Goal: Transaction & Acquisition: Purchase product/service

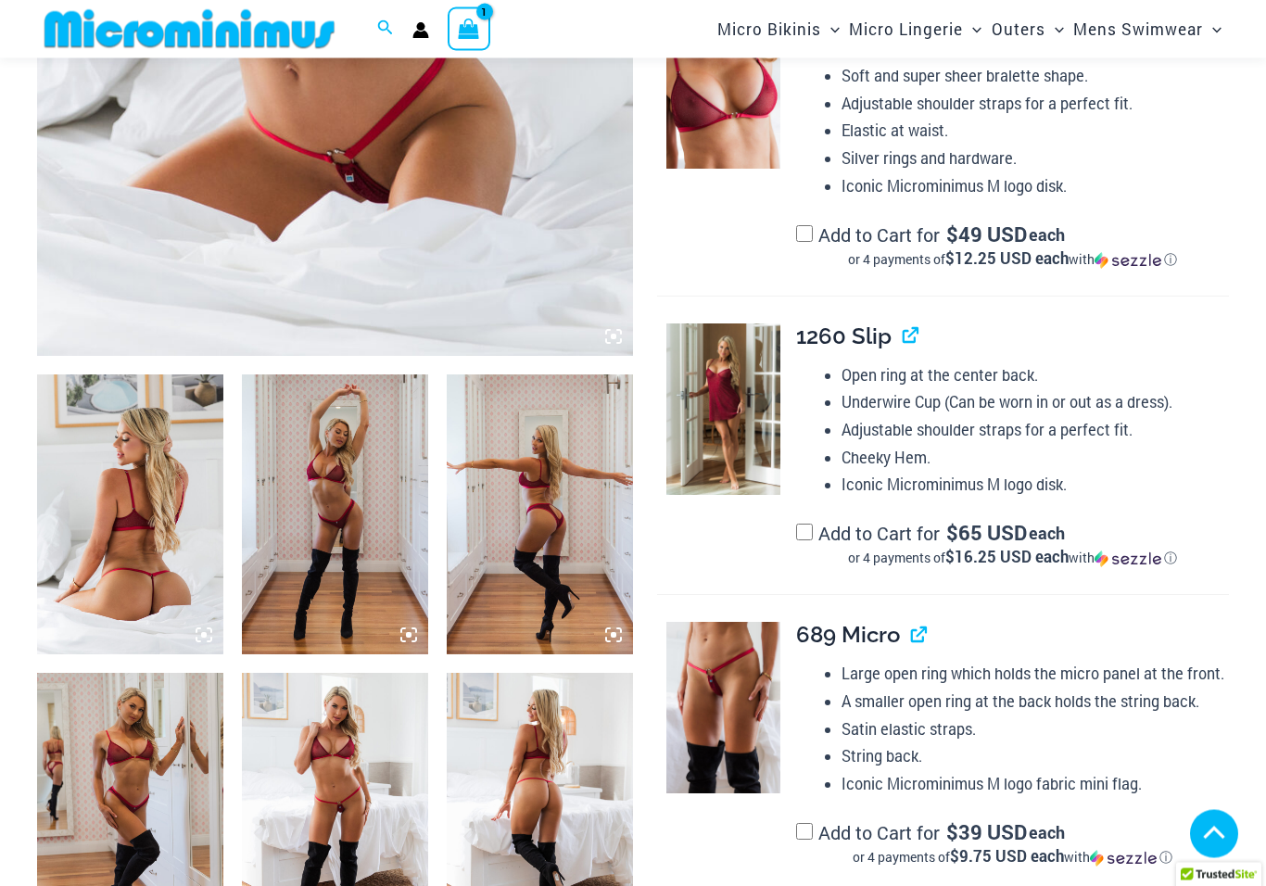
scroll to position [720, 0]
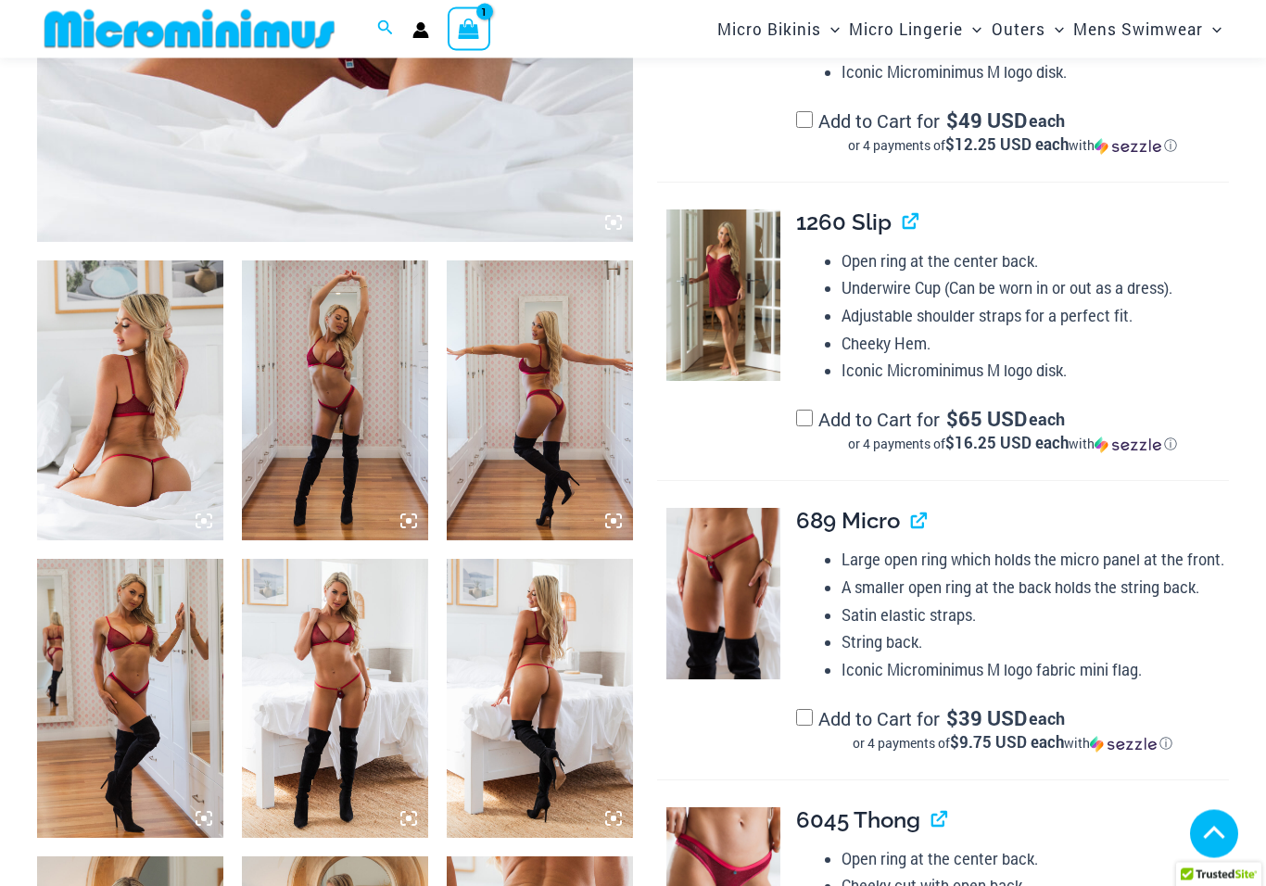
click at [328, 730] on img at bounding box center [335, 699] width 186 height 279
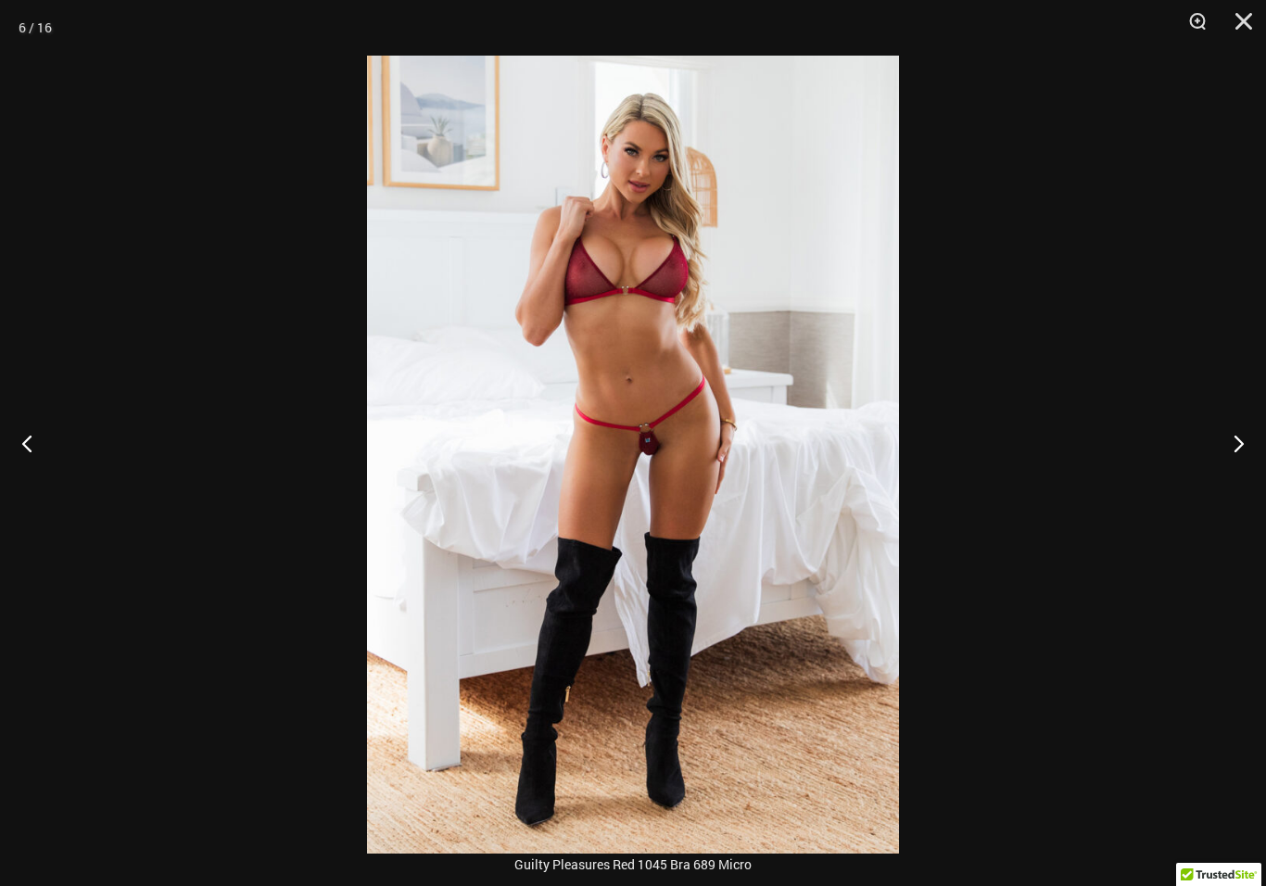
click at [1256, 448] on button "Next" at bounding box center [1232, 443] width 70 height 93
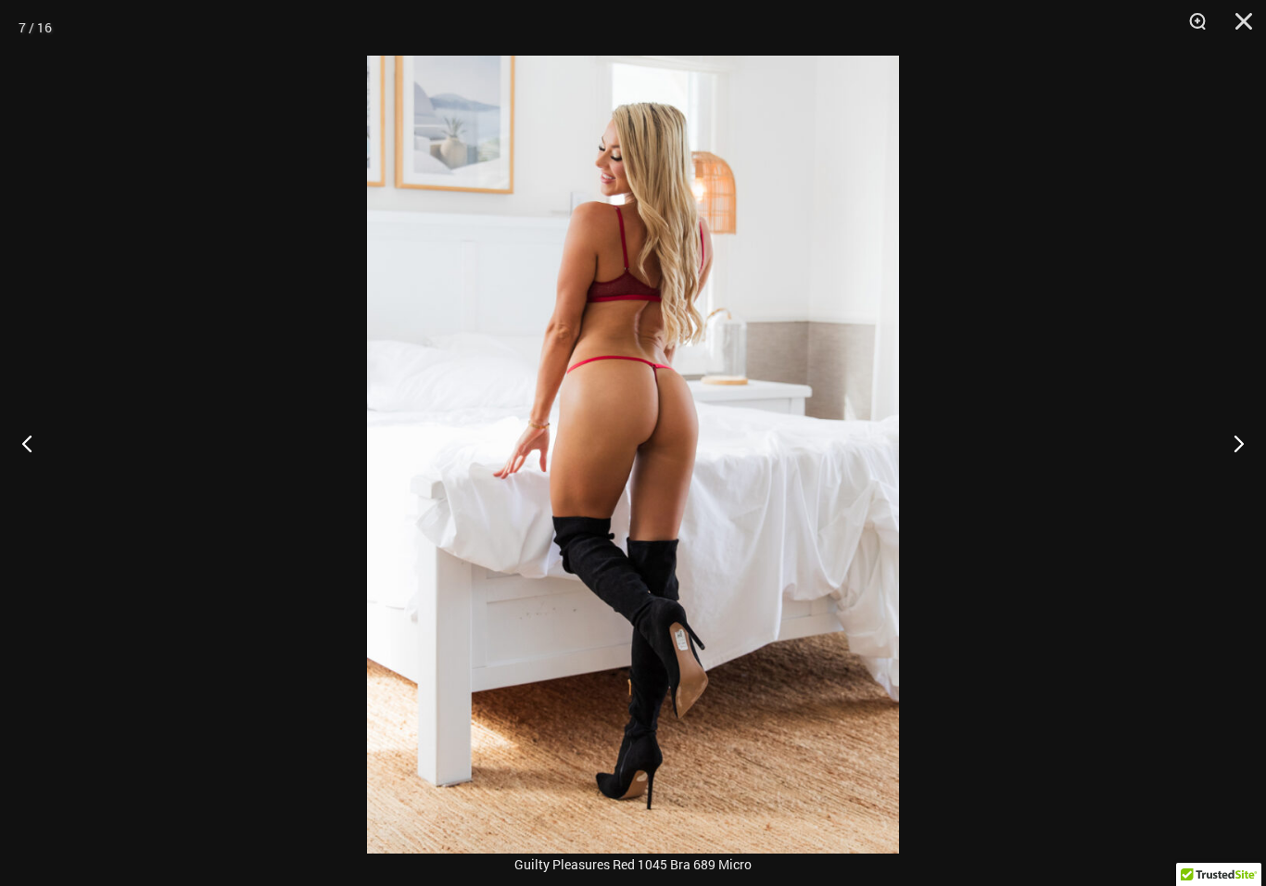
click at [1228, 469] on button "Next" at bounding box center [1232, 443] width 70 height 93
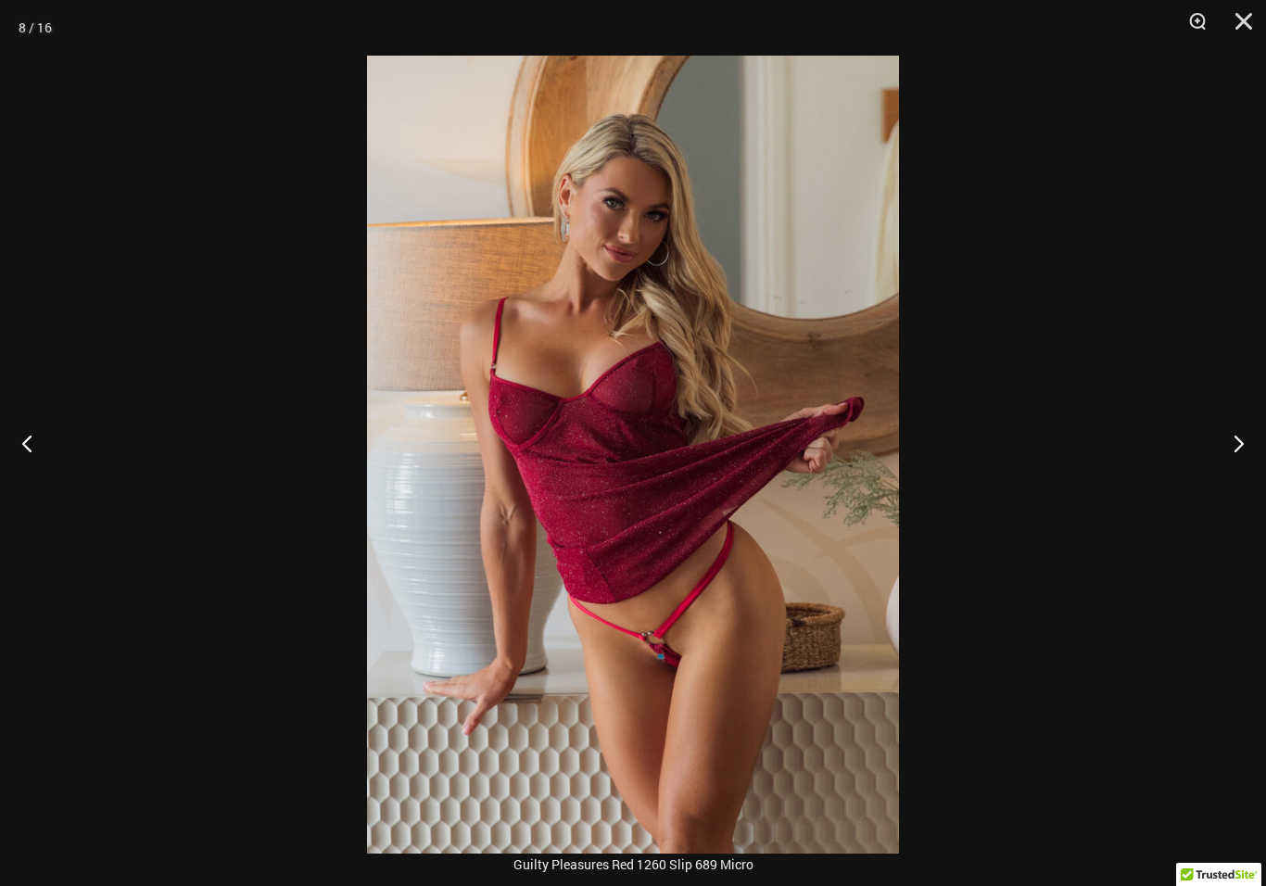
click at [1216, 472] on button "Next" at bounding box center [1232, 443] width 70 height 93
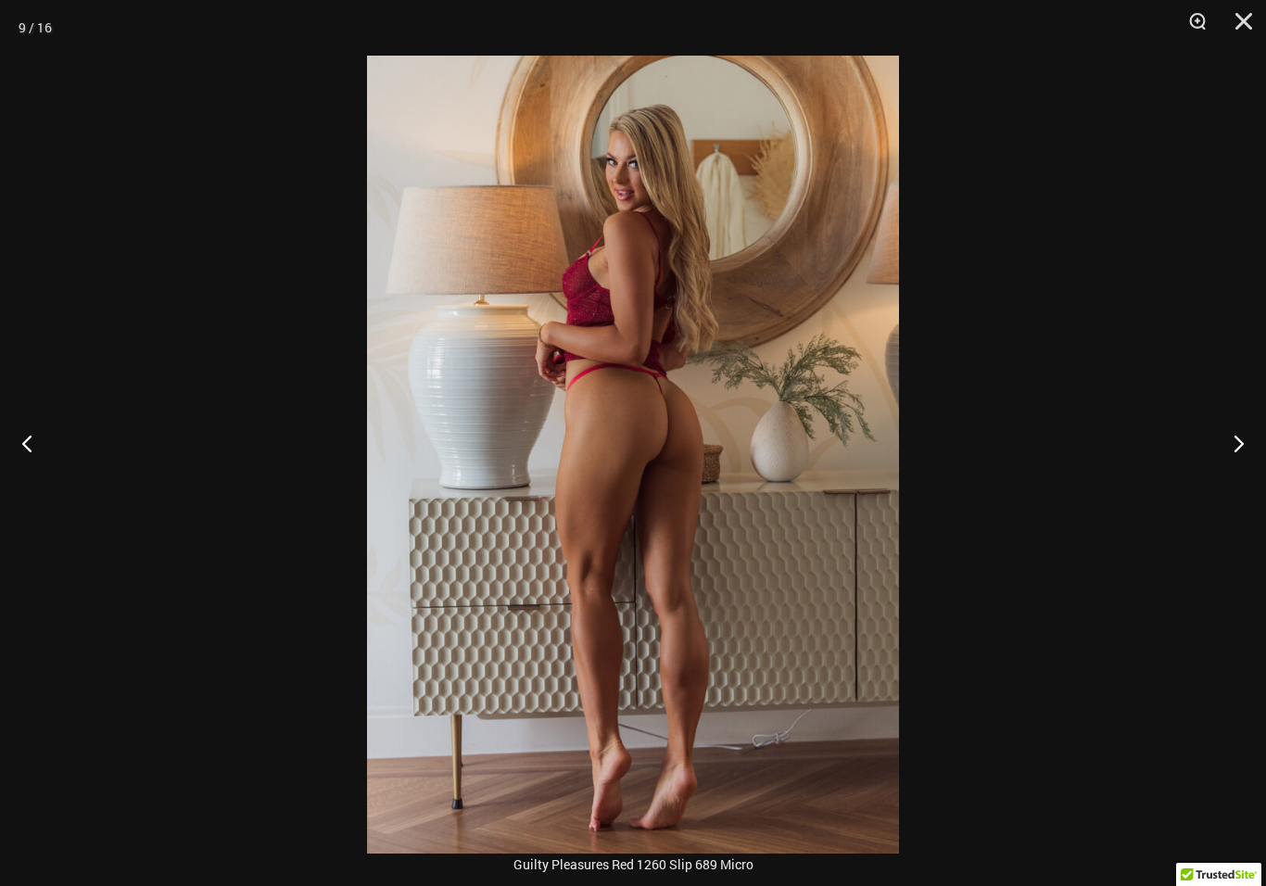
click at [1210, 477] on button "Next" at bounding box center [1232, 443] width 70 height 93
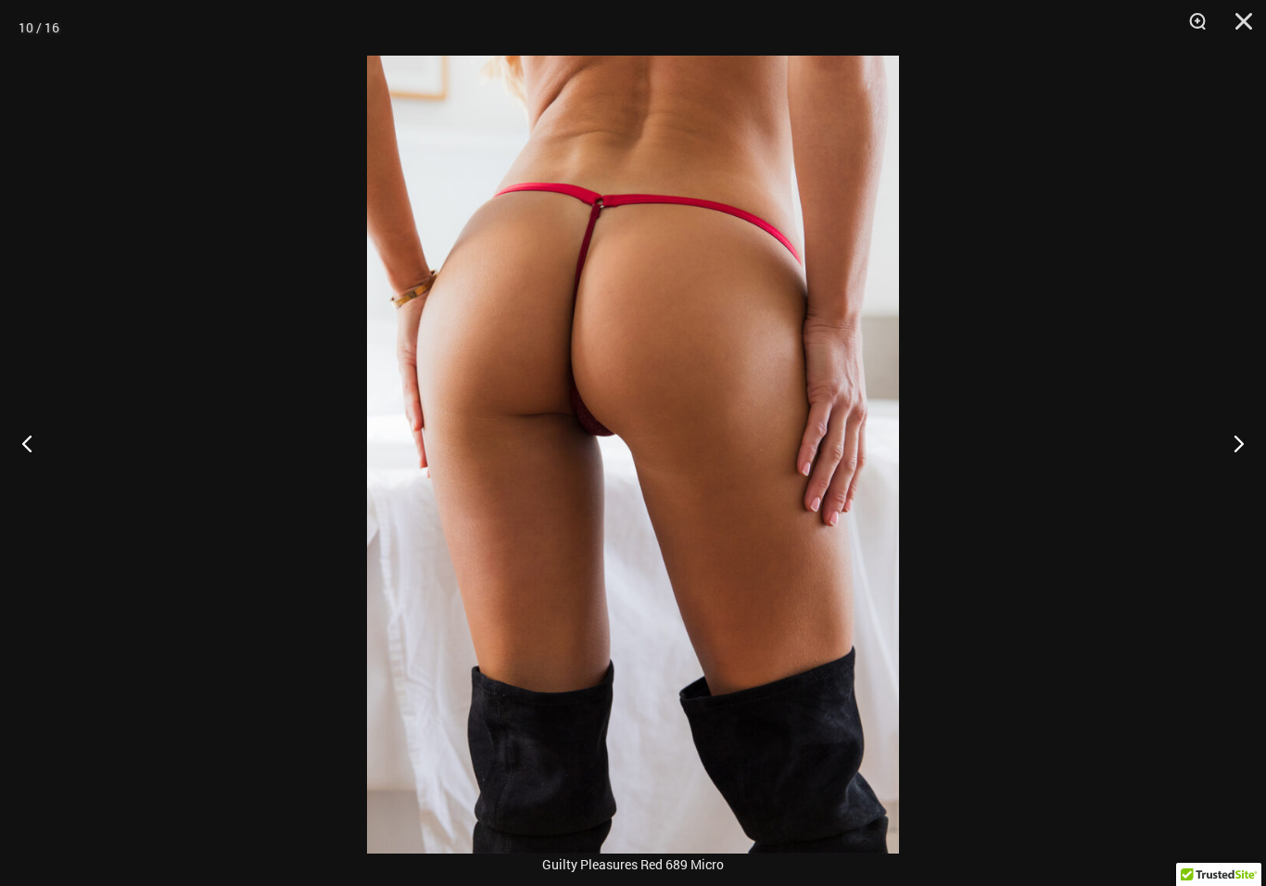
click at [1213, 474] on button "Next" at bounding box center [1232, 443] width 70 height 93
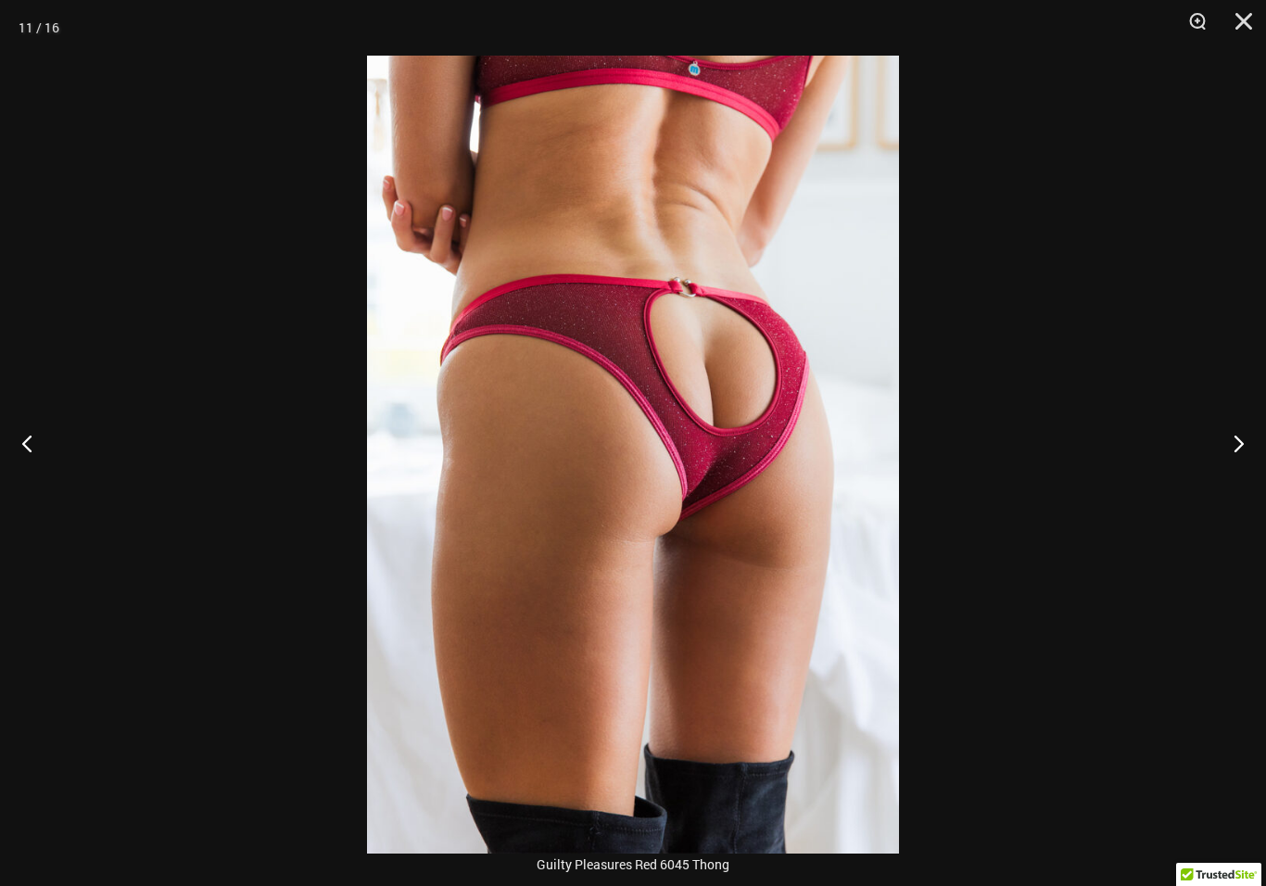
click at [1215, 465] on button "Next" at bounding box center [1232, 443] width 70 height 93
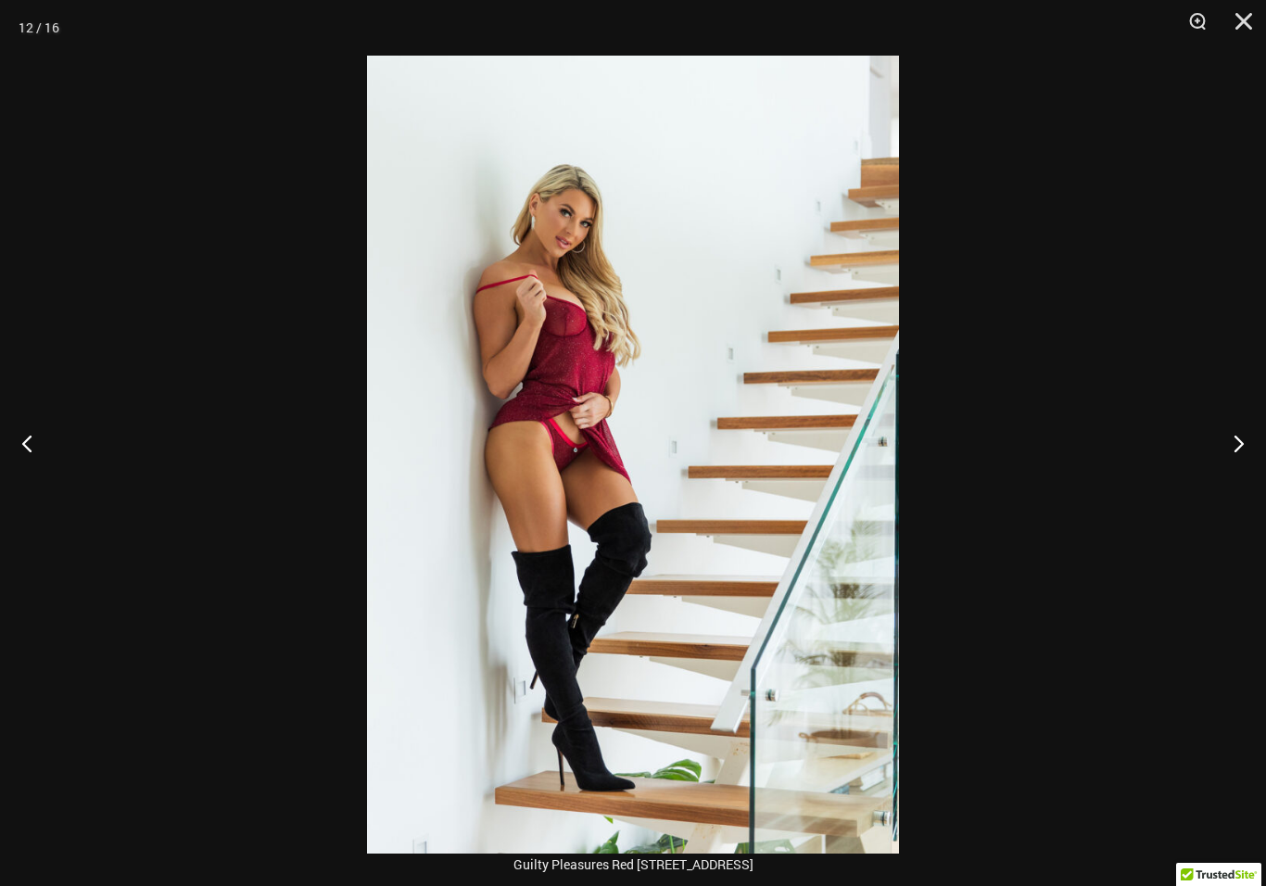
click at [39, 488] on button "Previous" at bounding box center [35, 443] width 70 height 93
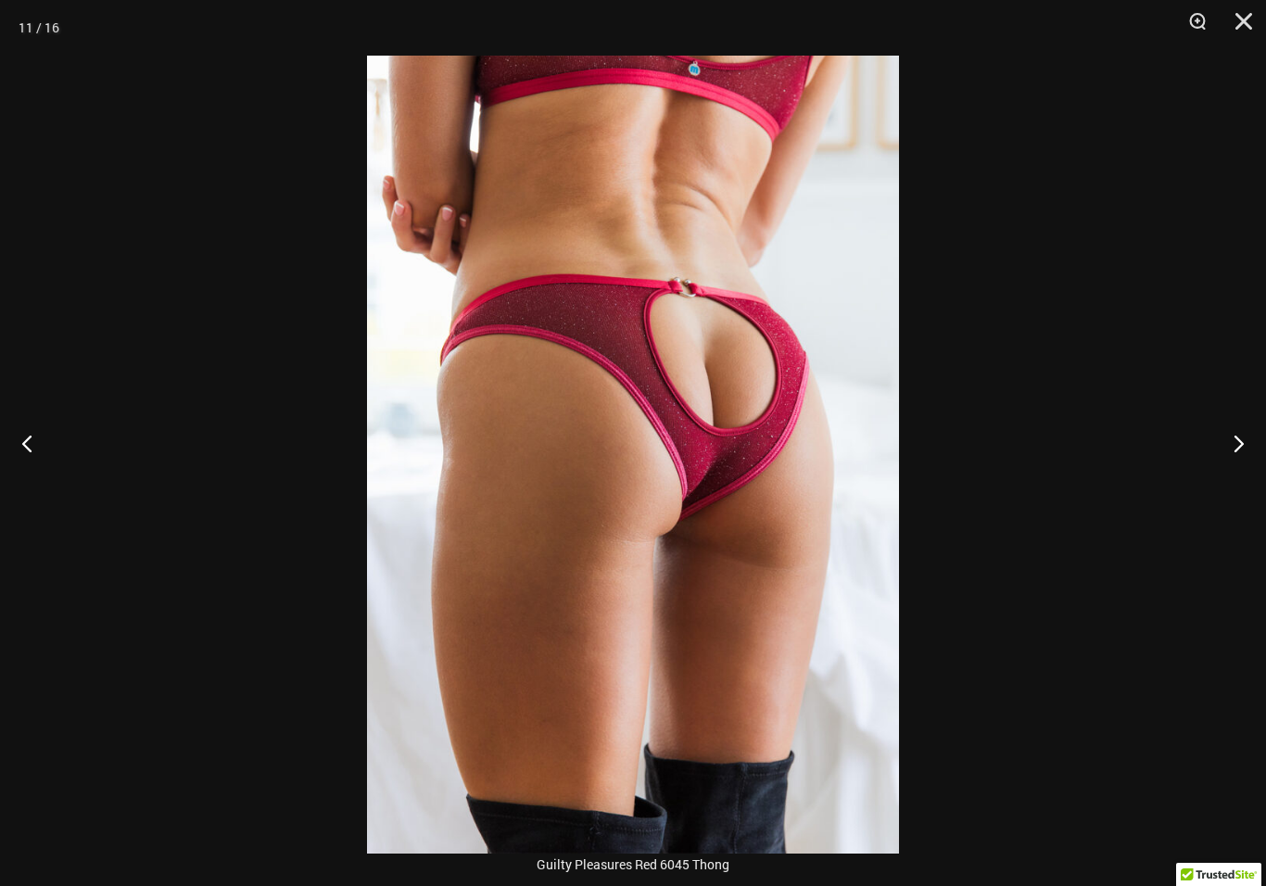
click at [1247, 25] on button "Close" at bounding box center [1238, 28] width 46 height 56
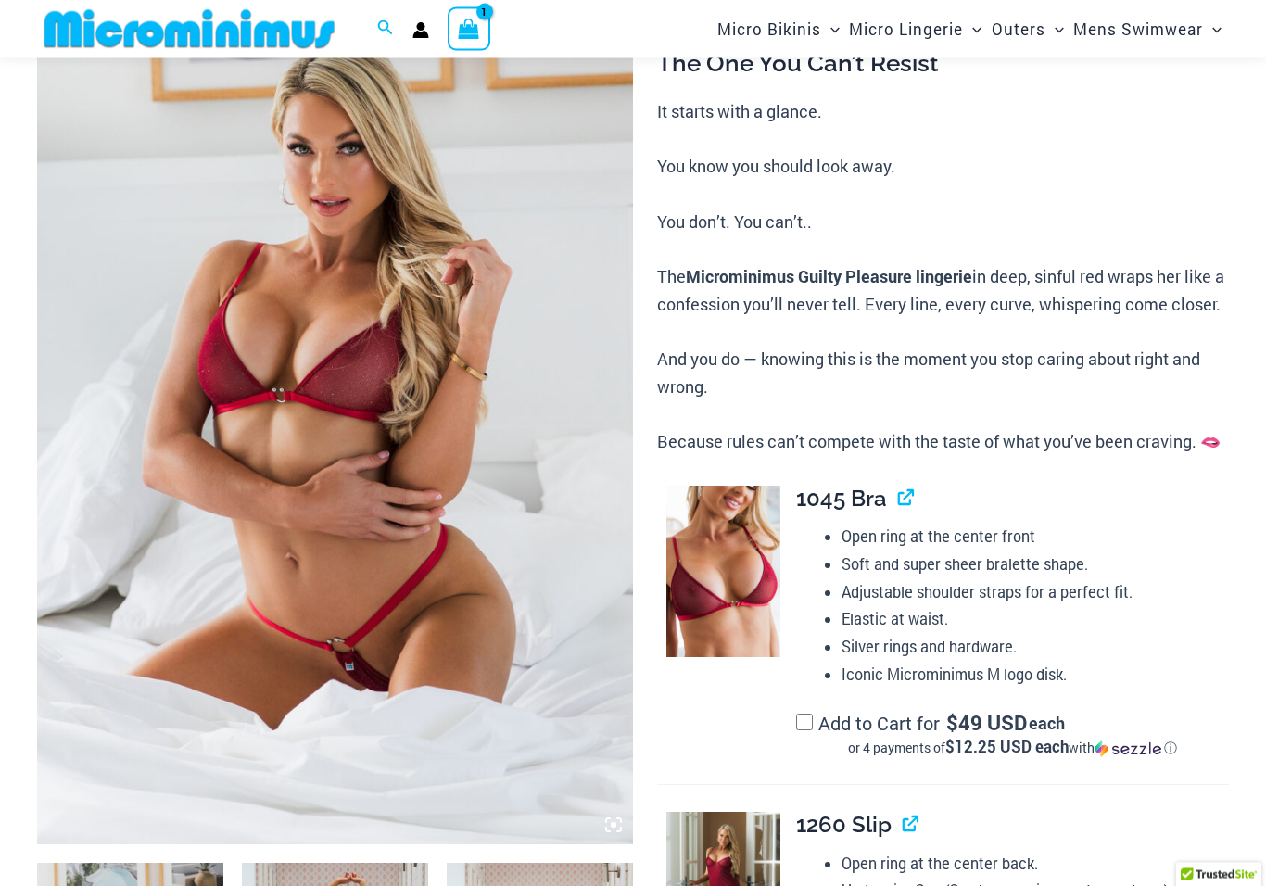
scroll to position [0, 0]
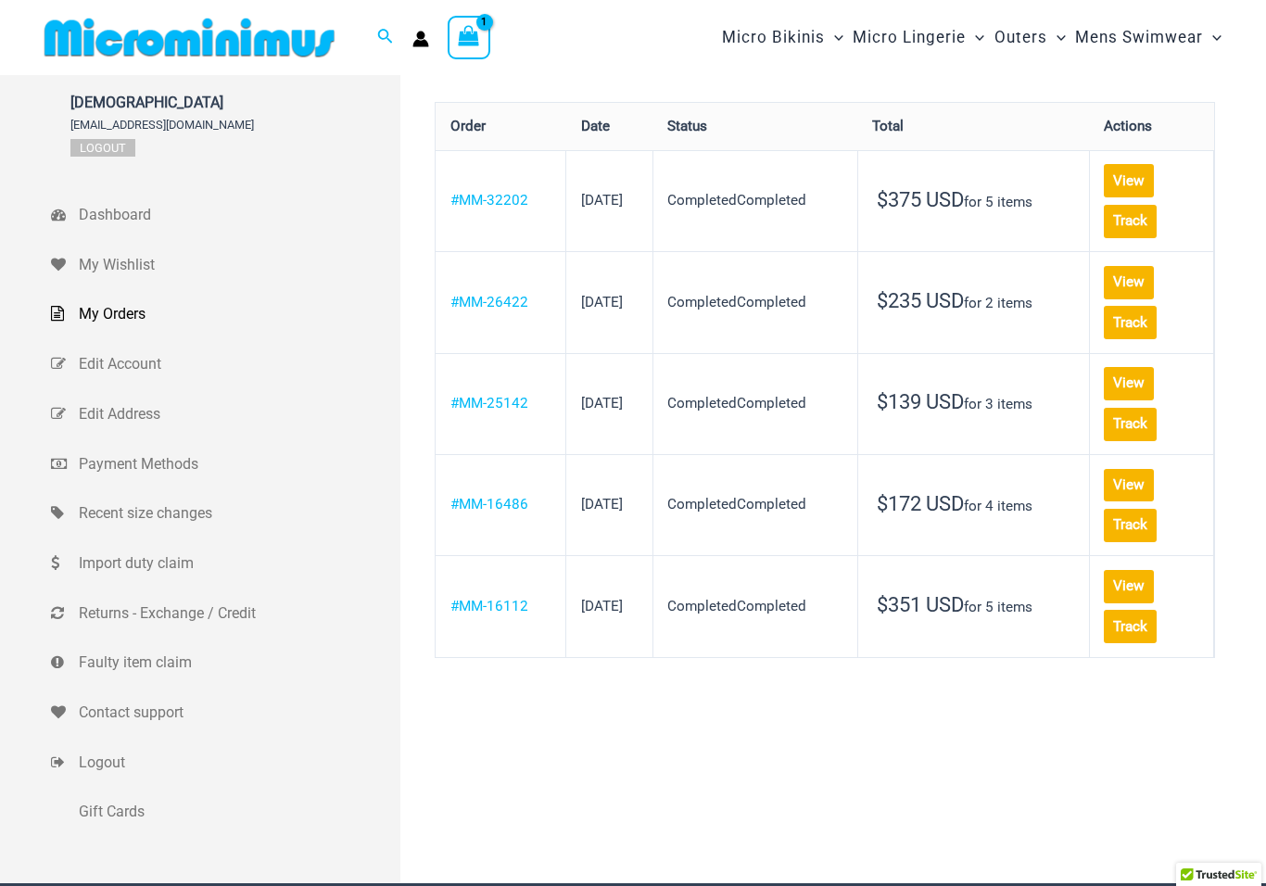
click at [1104, 367] on link "View" at bounding box center [1129, 383] width 51 height 33
click at [1104, 469] on link "View" at bounding box center [1129, 485] width 51 height 33
click at [1091, 555] on td "View Track" at bounding box center [1152, 605] width 124 height 101
click at [1104, 570] on link "View" at bounding box center [1129, 586] width 51 height 33
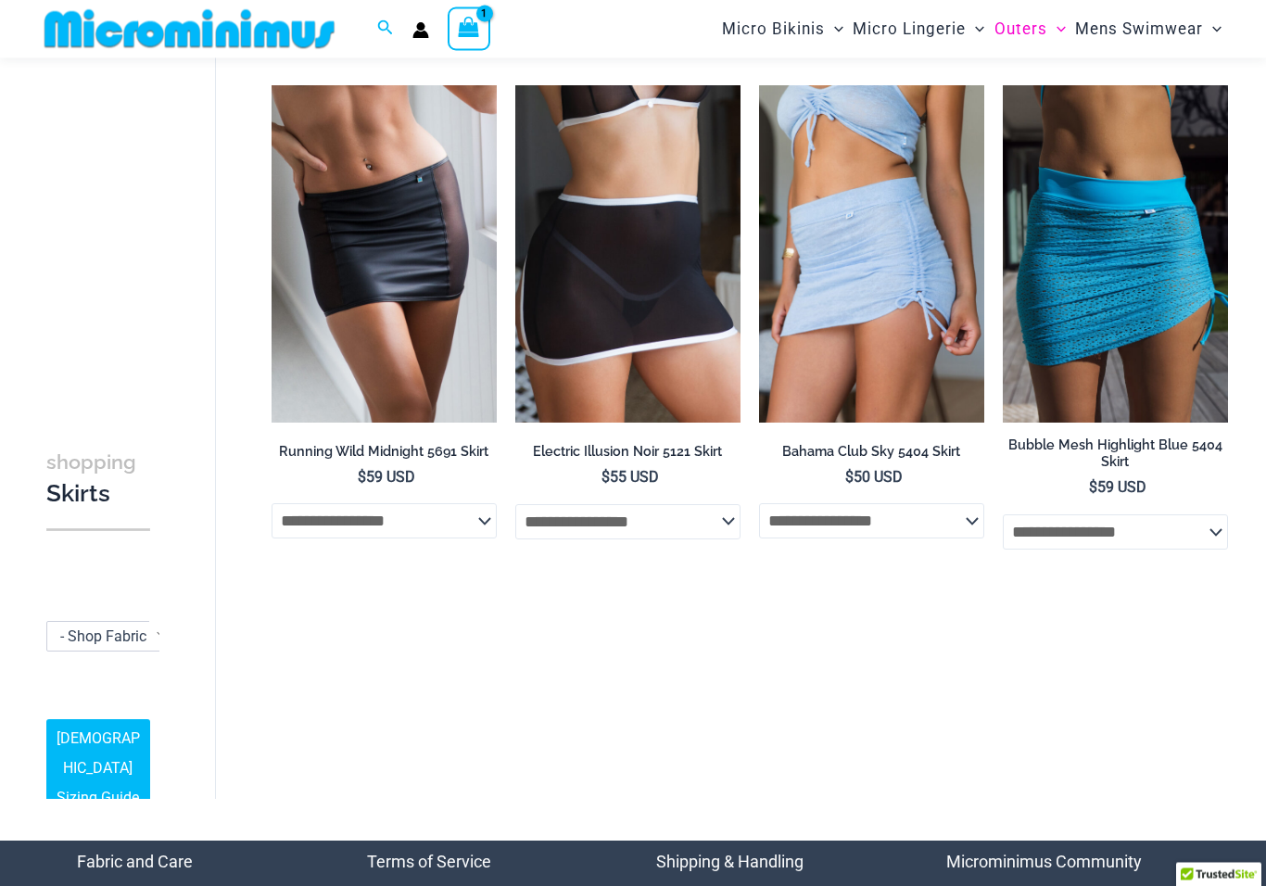
scroll to position [93, 0]
click at [515, 85] on img at bounding box center [515, 85] width 0 height 0
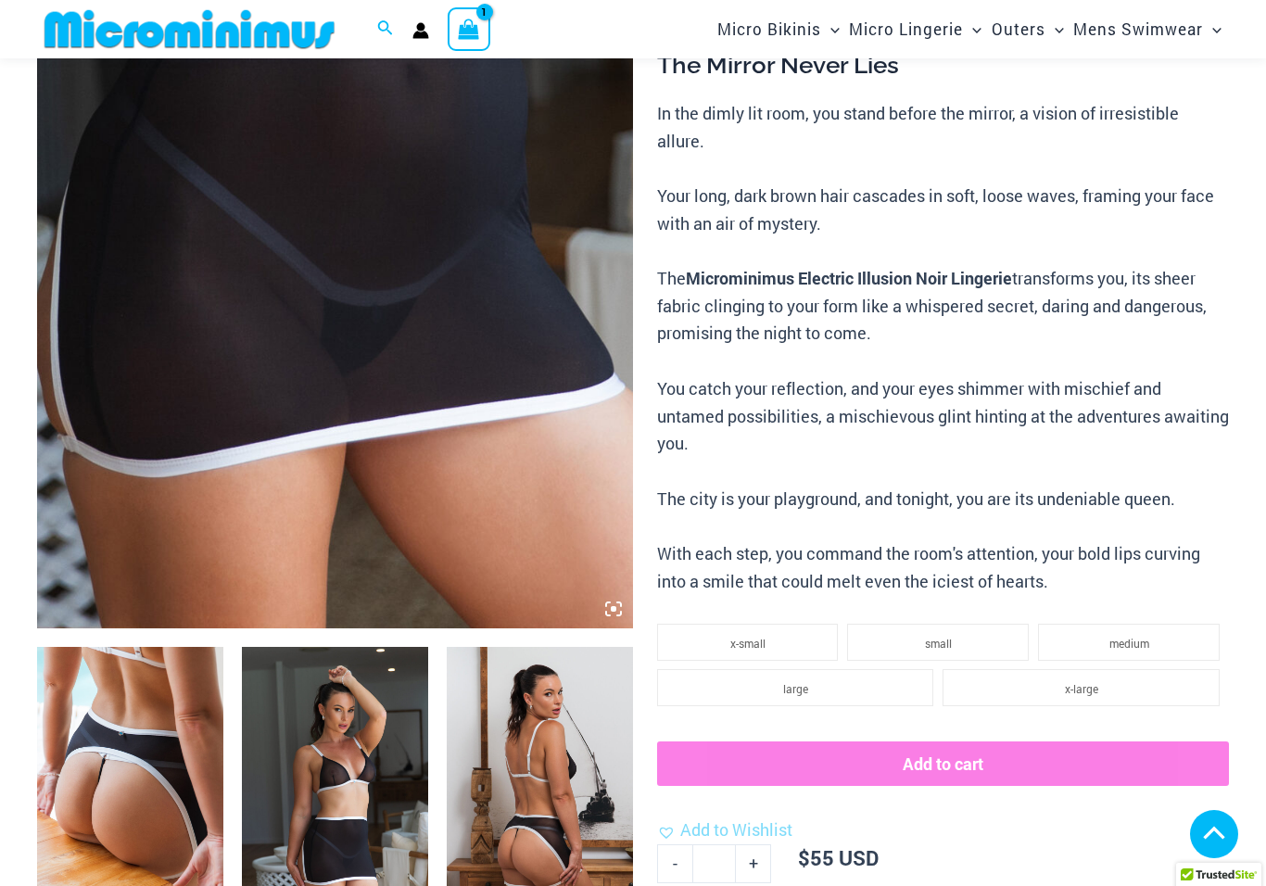
scroll to position [406, 0]
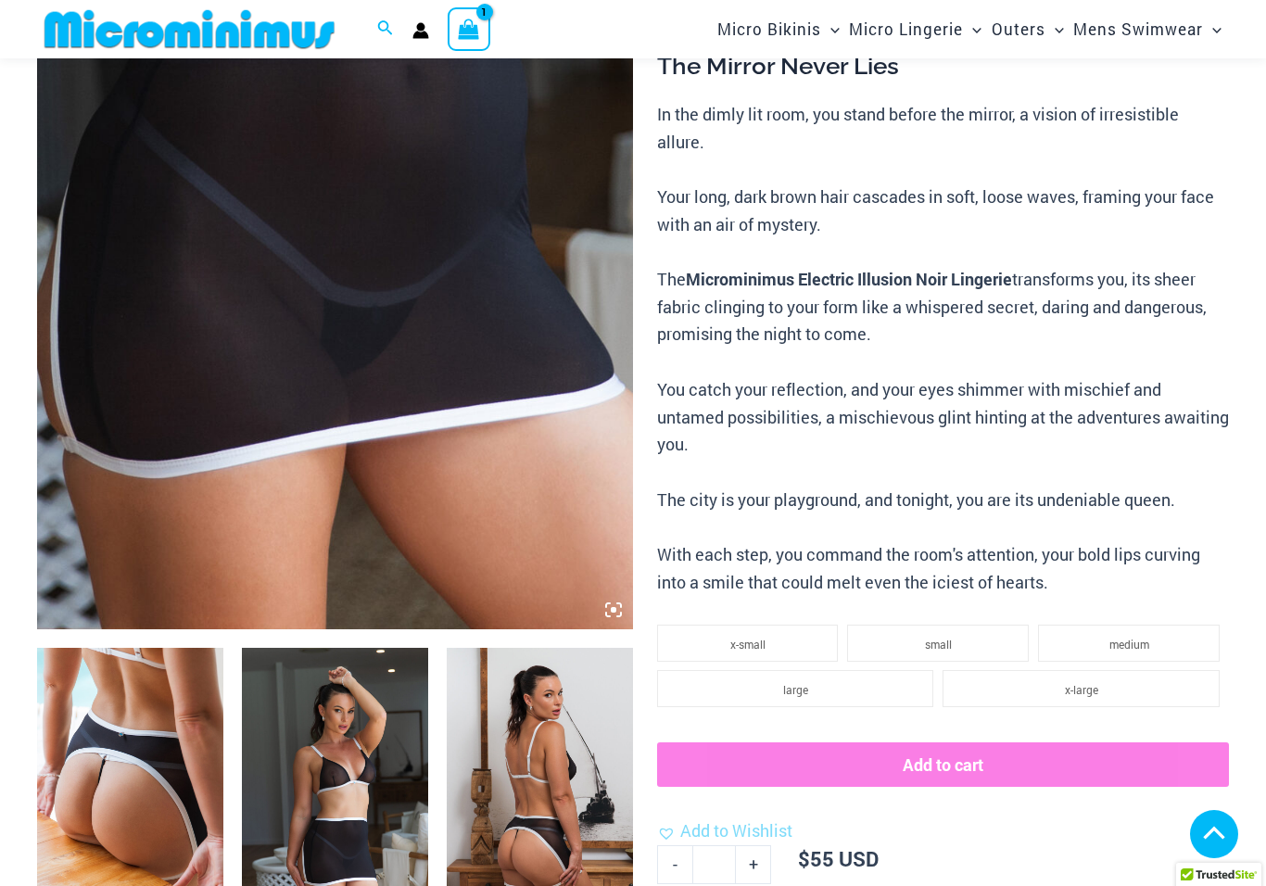
click at [140, 780] on img at bounding box center [130, 787] width 186 height 279
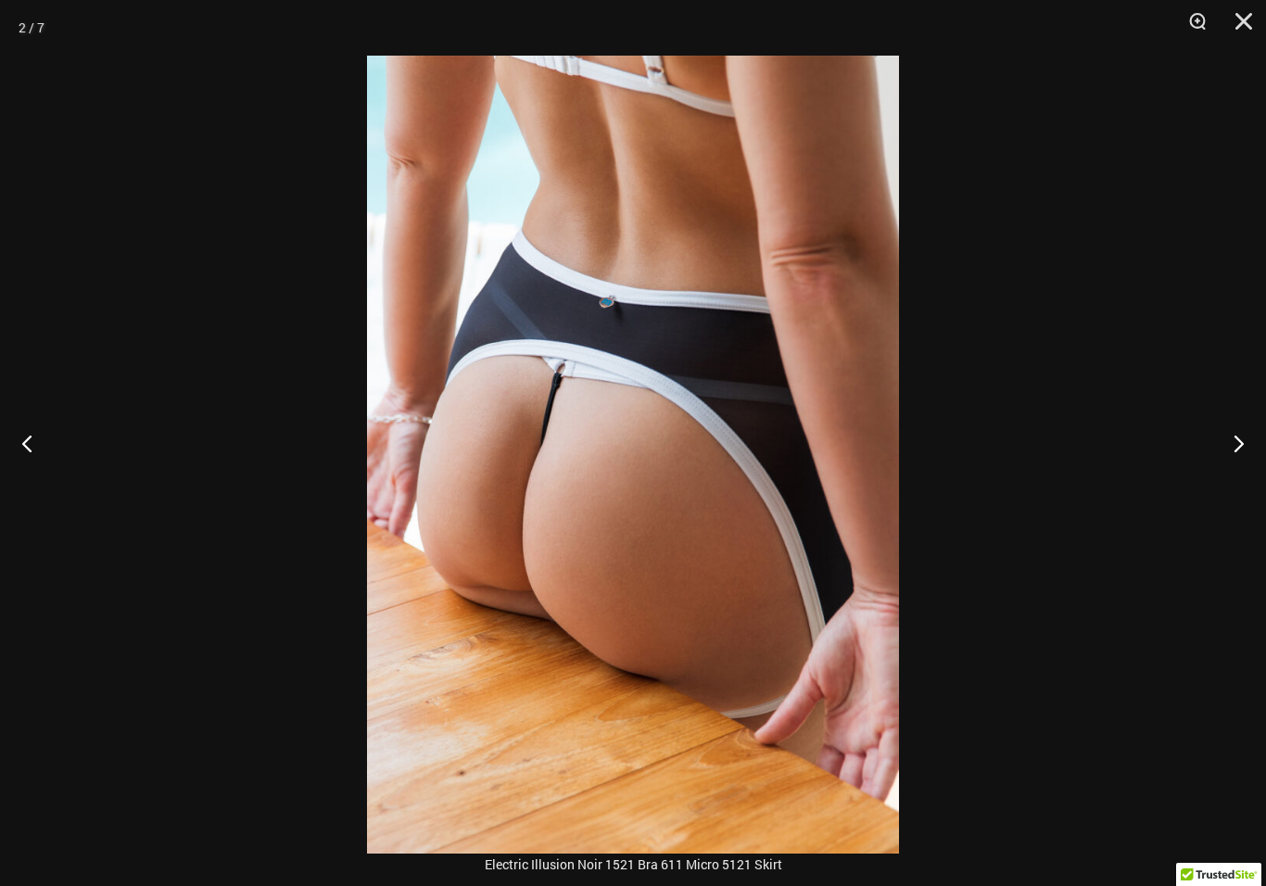
click at [1240, 441] on button "Next" at bounding box center [1232, 443] width 70 height 93
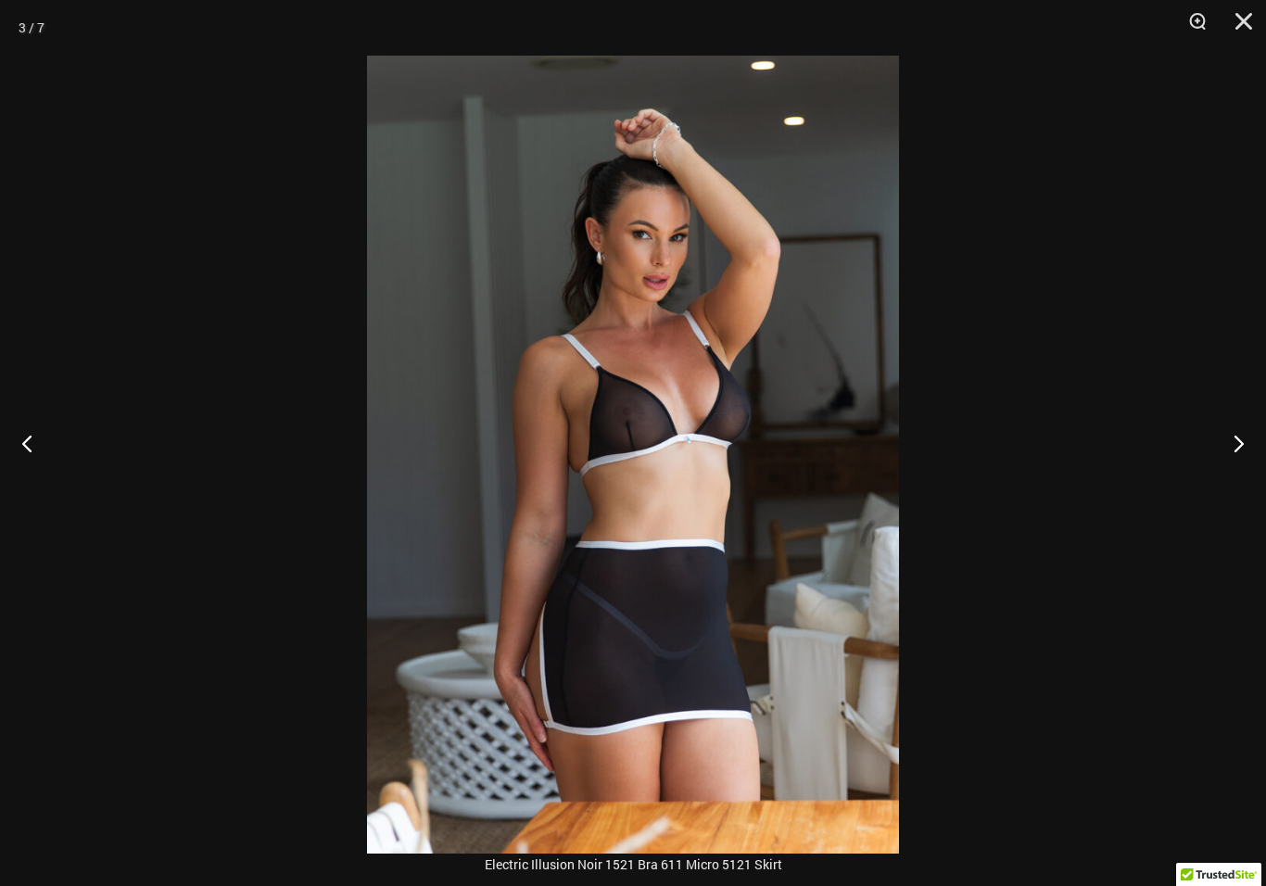
click at [1256, 437] on button "Next" at bounding box center [1232, 443] width 70 height 93
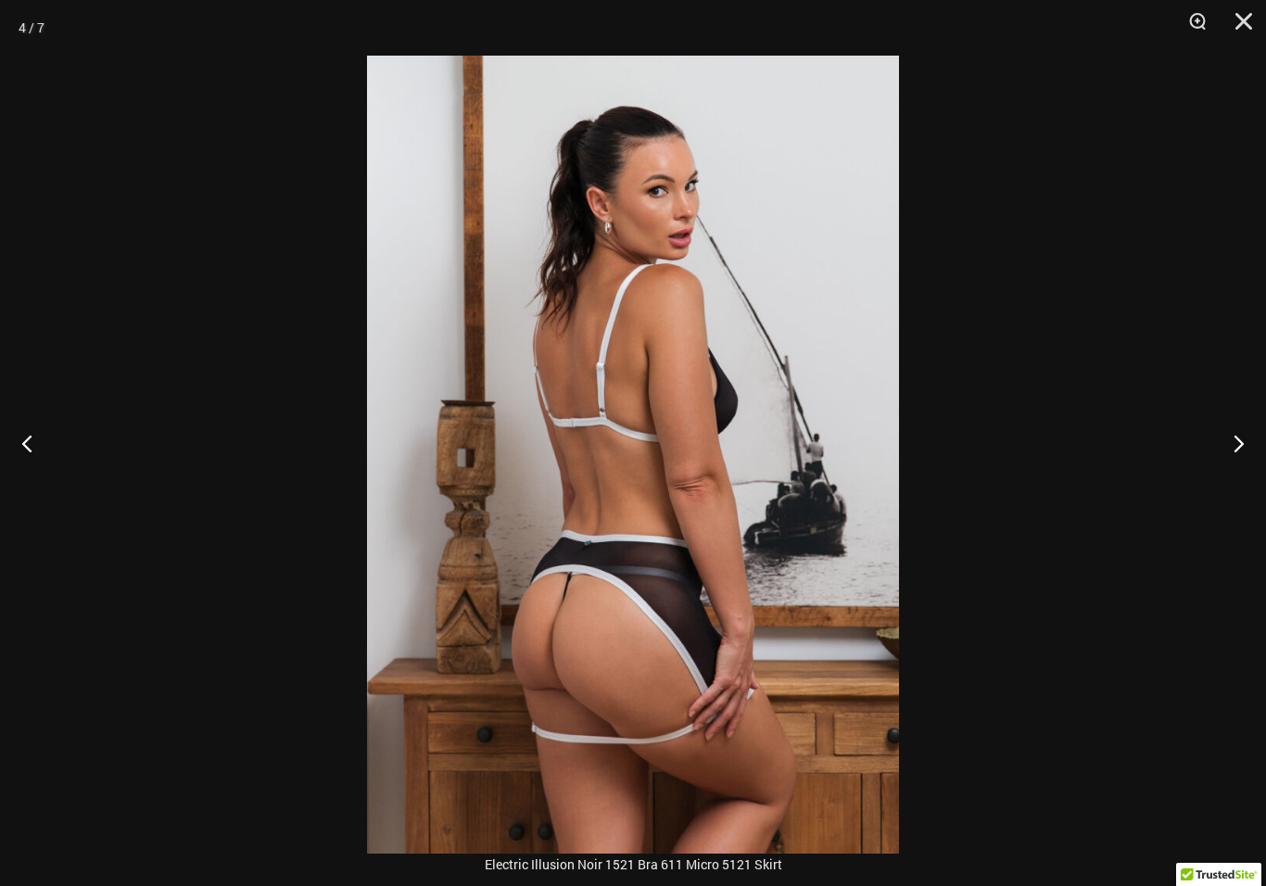
click at [1243, 454] on button "Next" at bounding box center [1232, 443] width 70 height 93
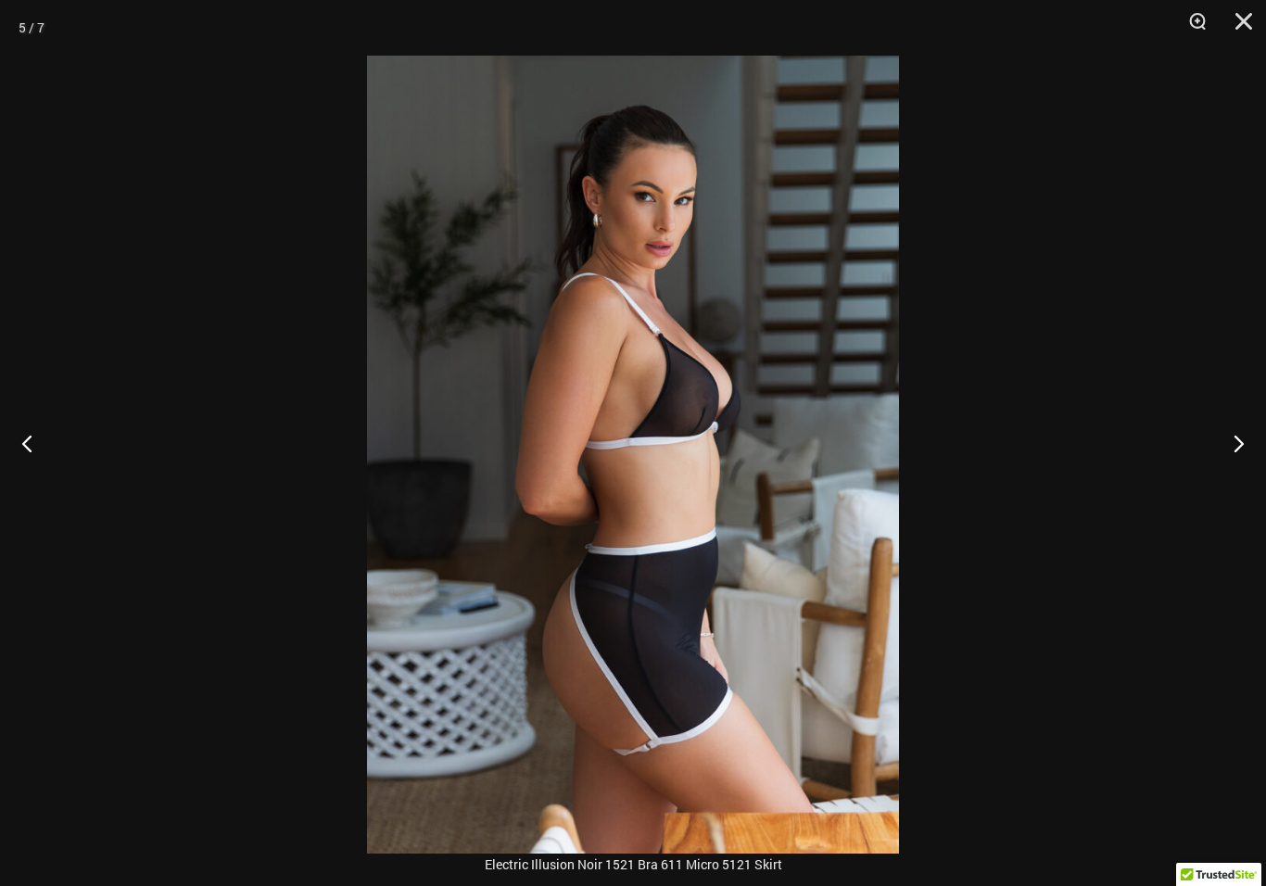
click at [1254, 451] on button "Next" at bounding box center [1232, 443] width 70 height 93
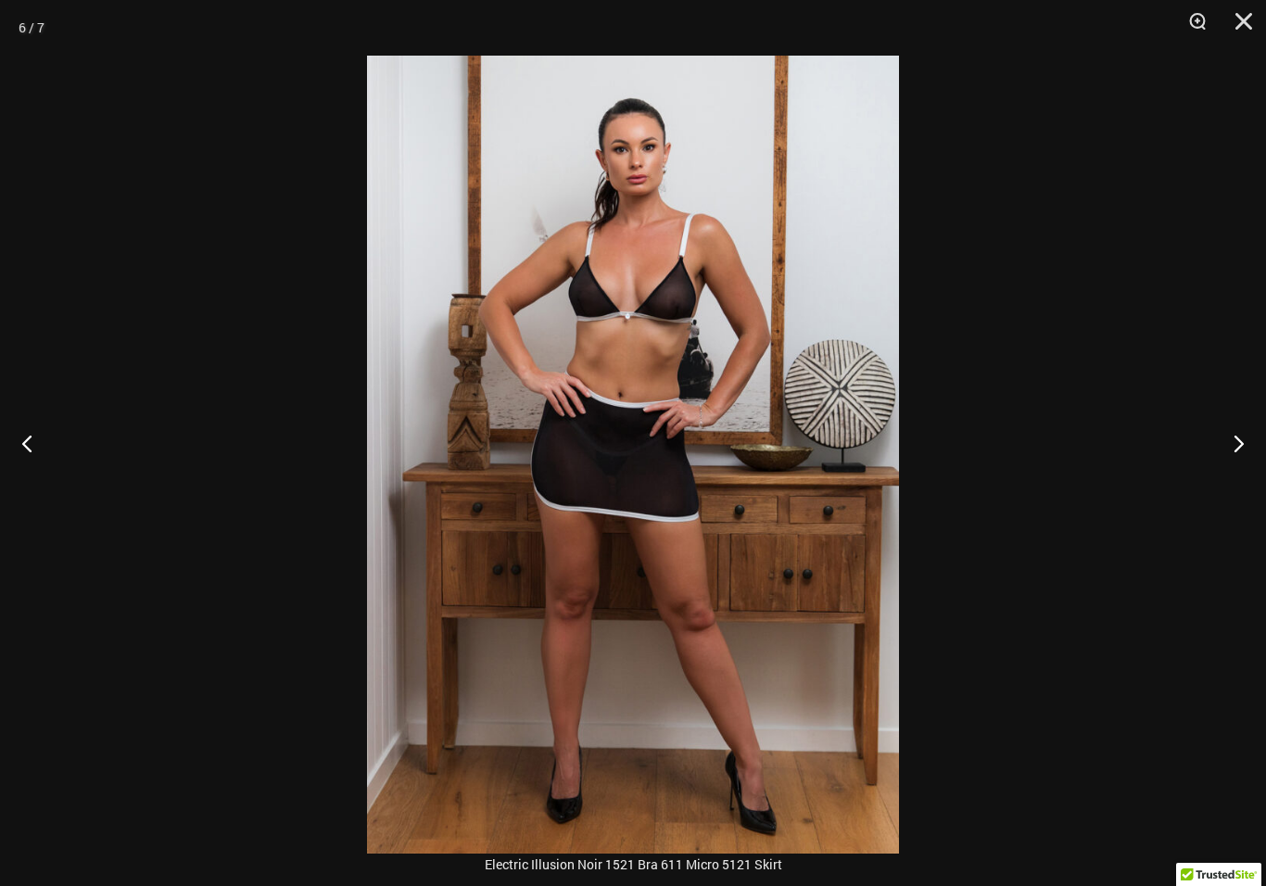
click at [1234, 450] on button "Next" at bounding box center [1232, 443] width 70 height 93
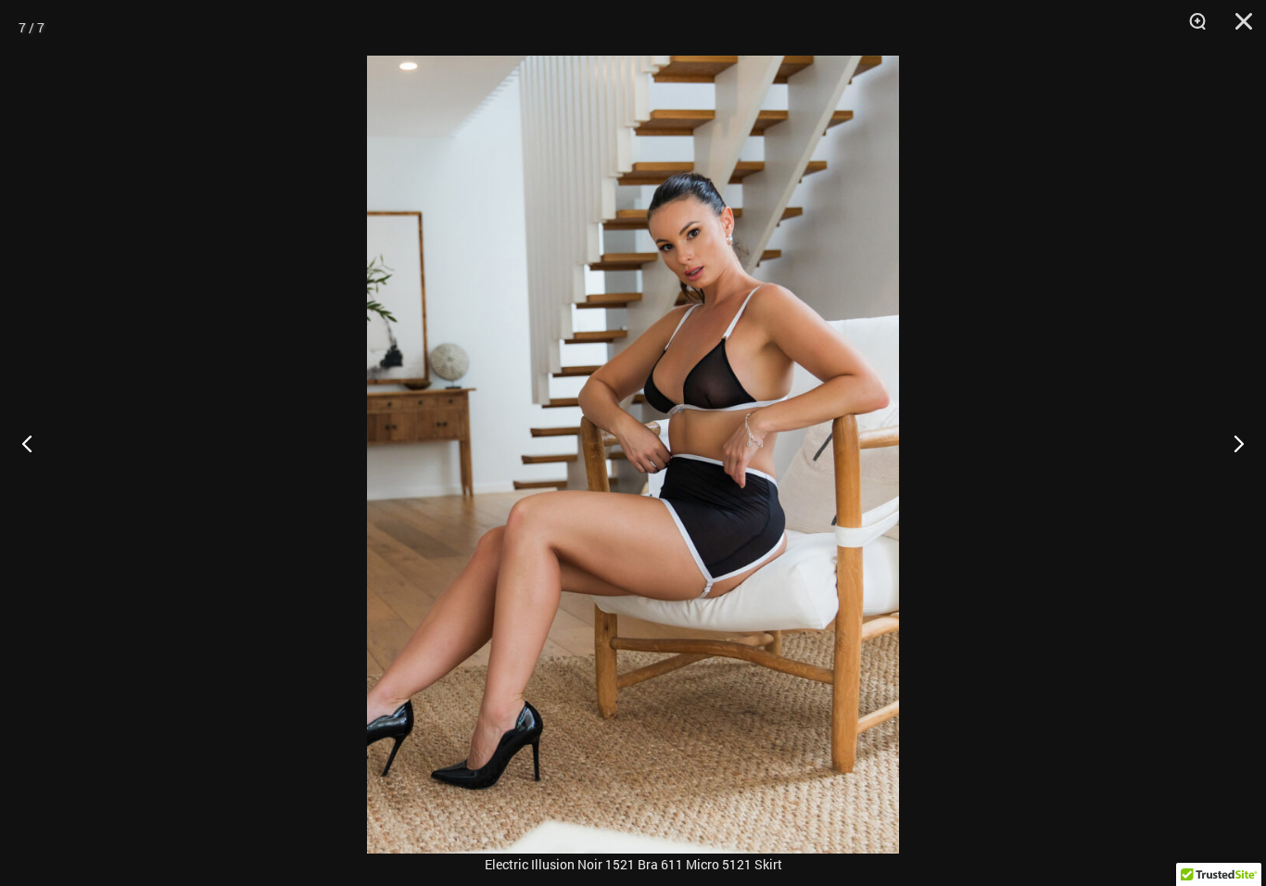
click at [1240, 469] on button "Next" at bounding box center [1232, 443] width 70 height 93
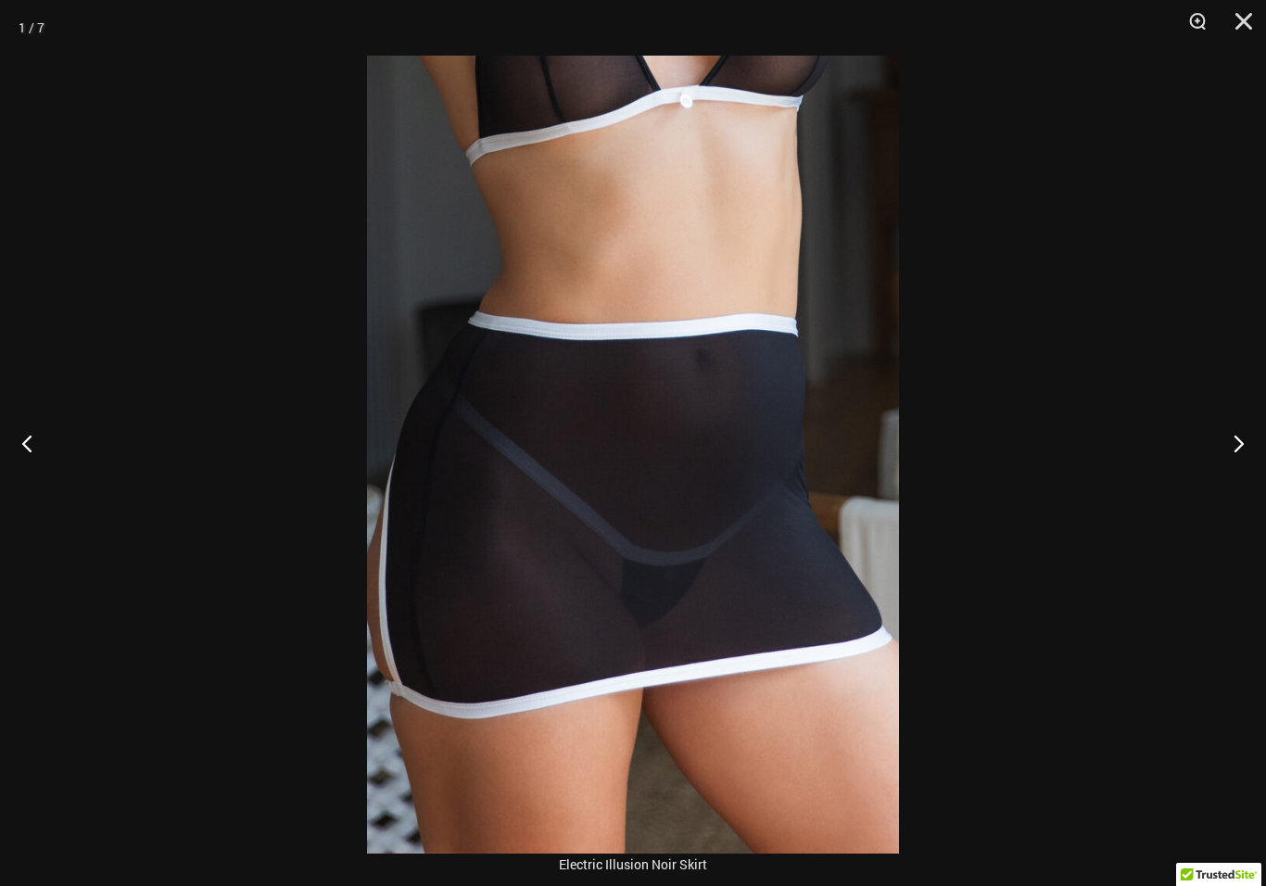
click at [1252, 461] on button "Next" at bounding box center [1232, 443] width 70 height 93
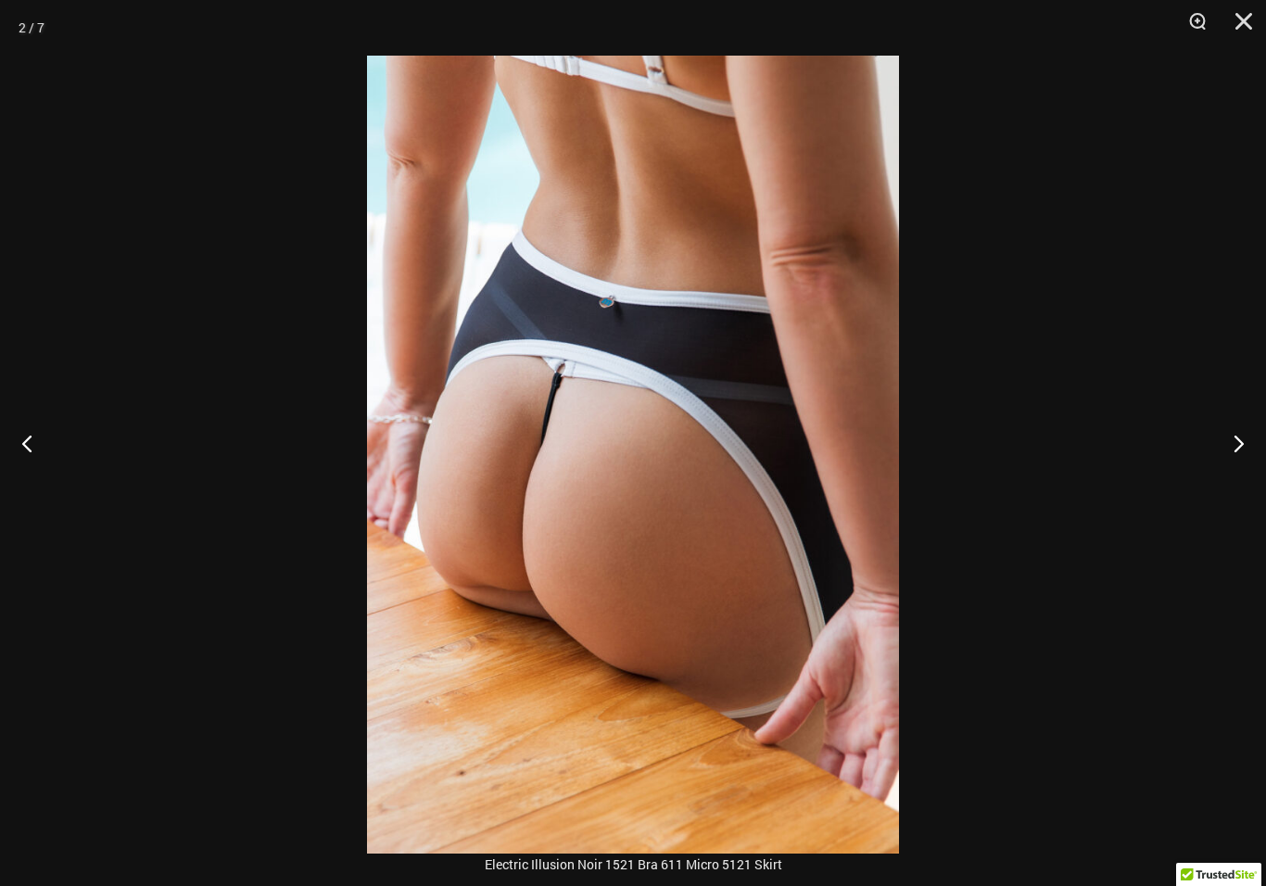
click at [1256, 19] on button "Close" at bounding box center [1238, 28] width 46 height 56
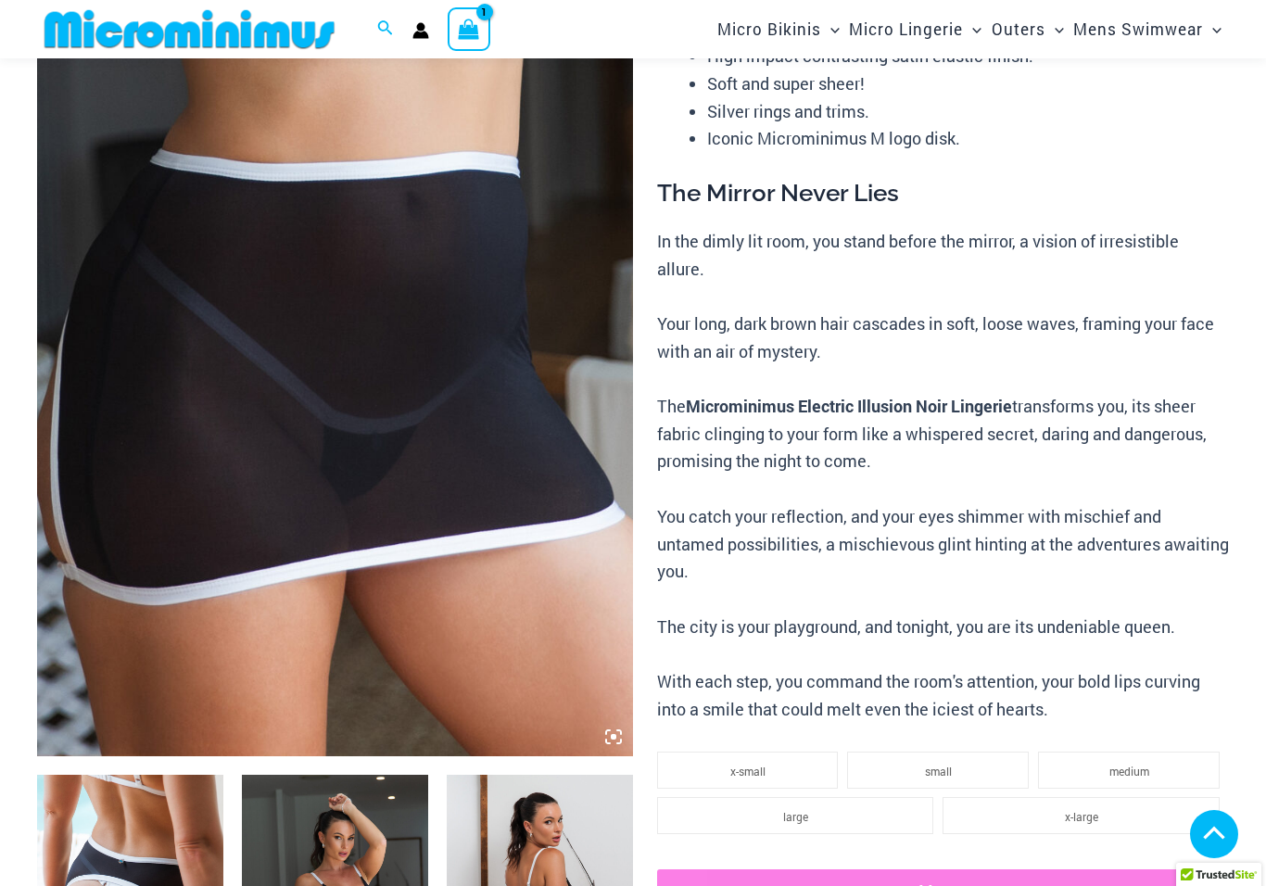
scroll to position [0, 0]
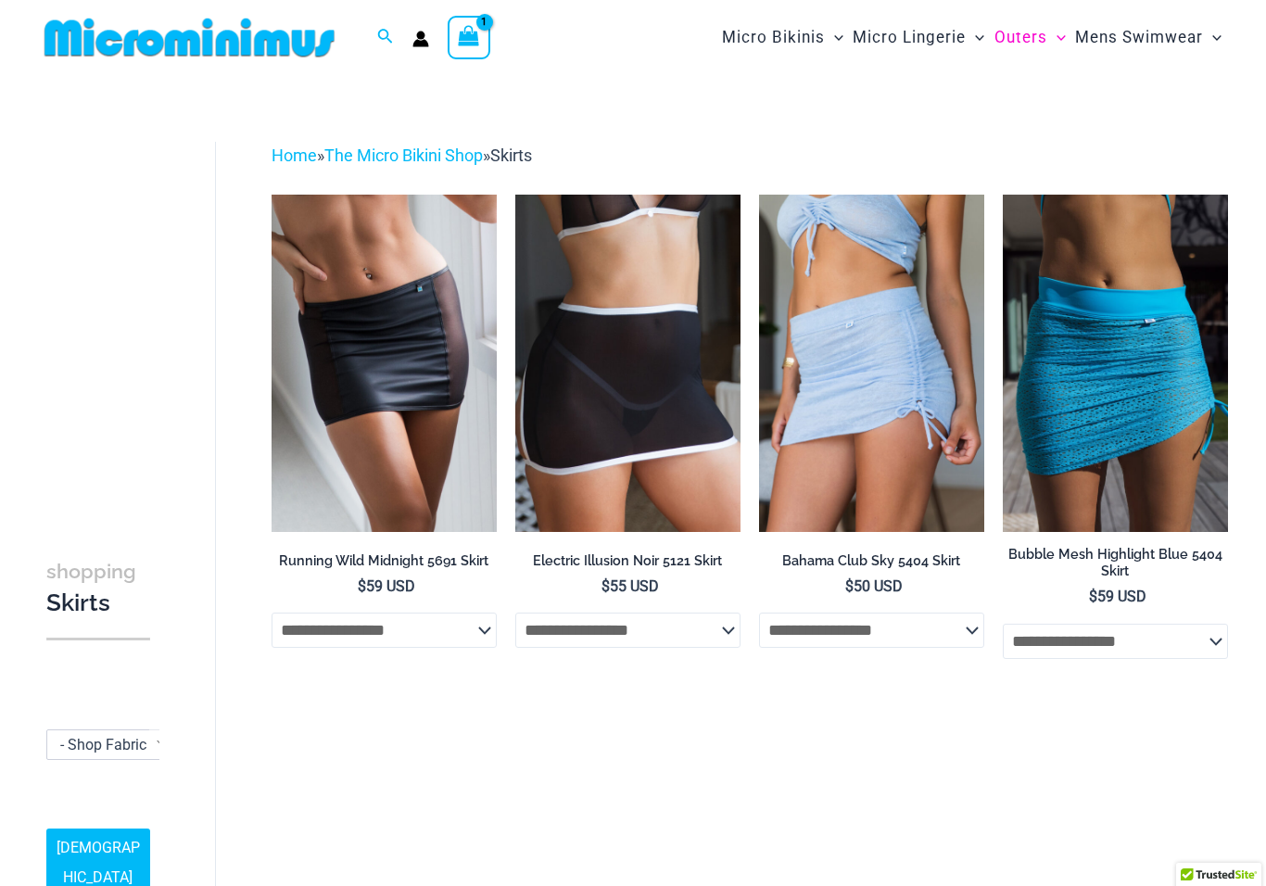
click at [272, 195] on img at bounding box center [272, 195] width 0 height 0
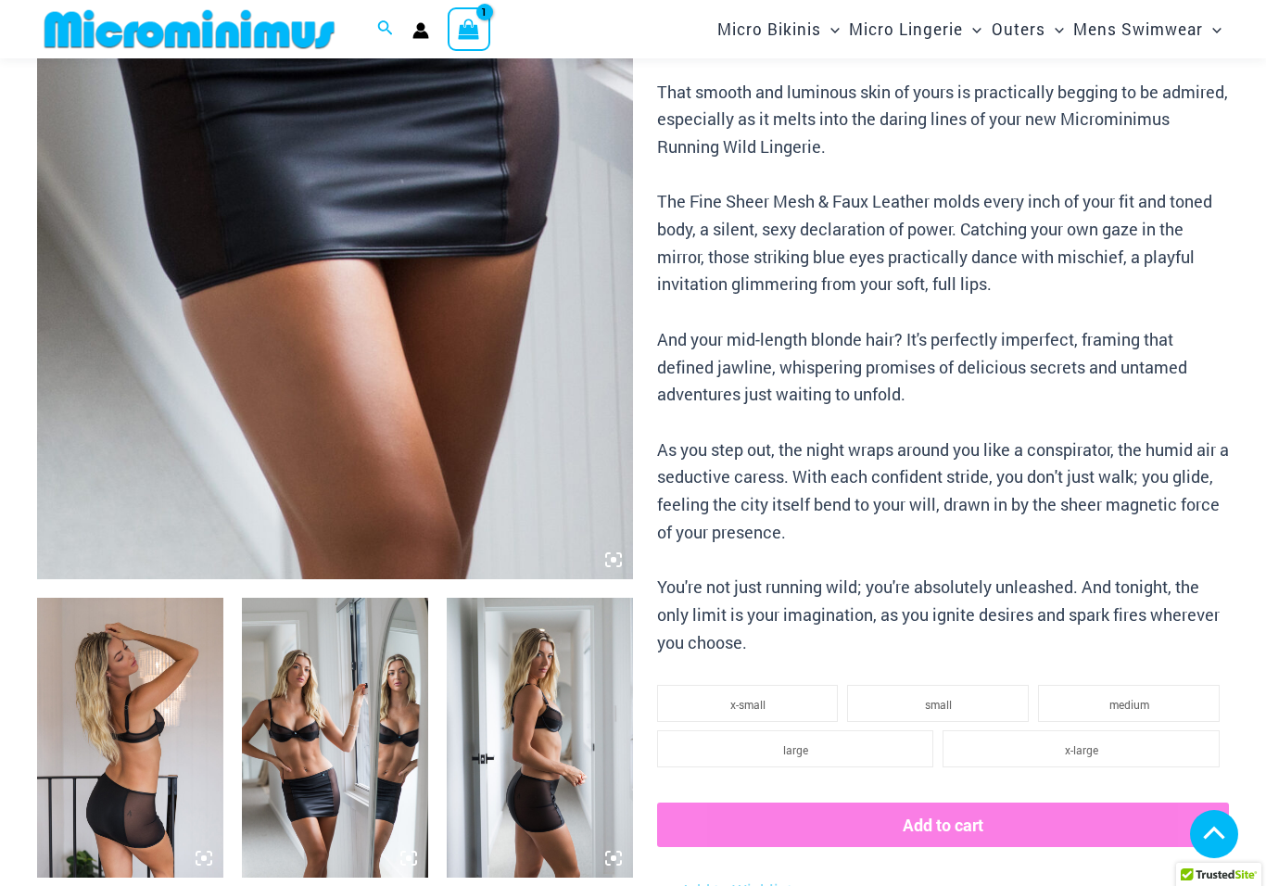
scroll to position [591, 0]
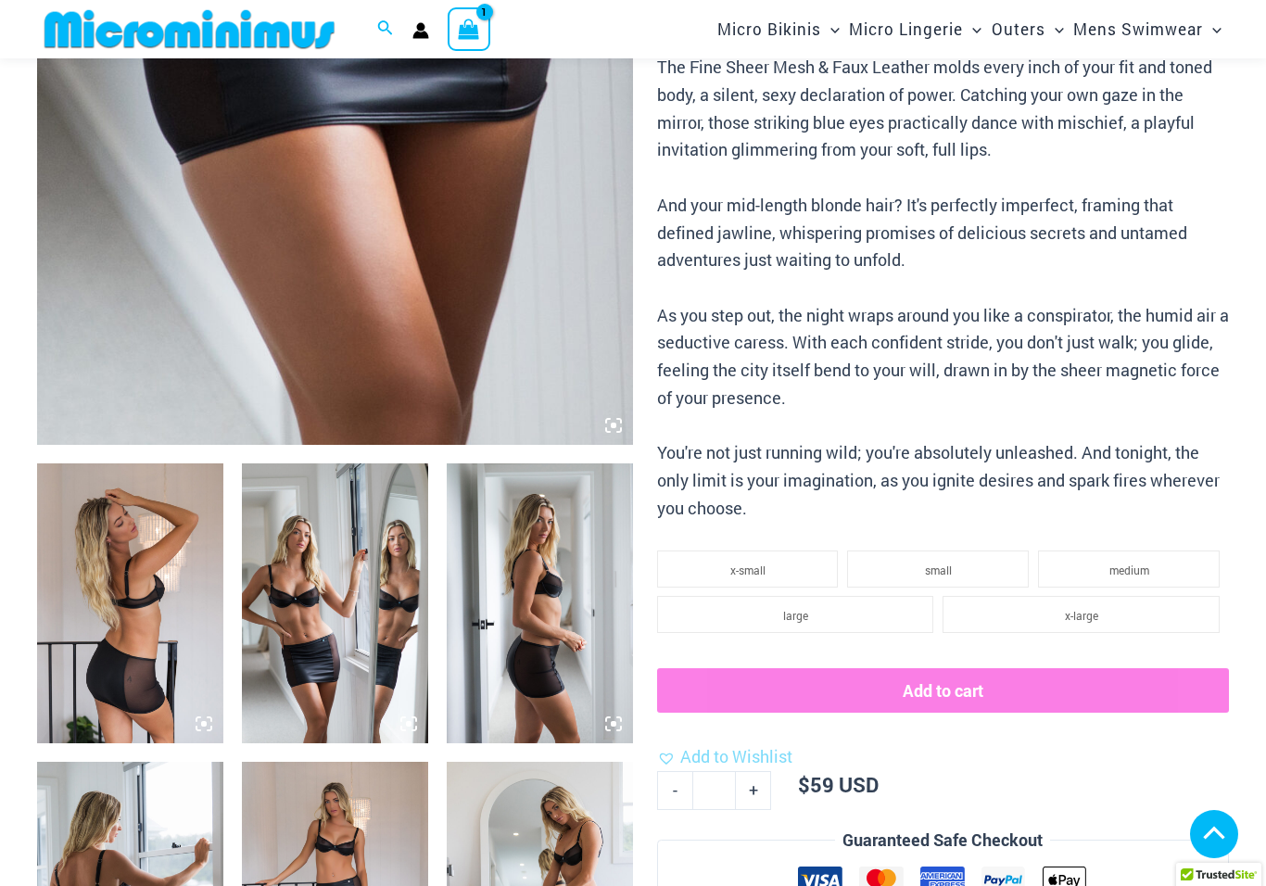
click at [122, 672] on img at bounding box center [130, 603] width 186 height 279
click at [115, 625] on img at bounding box center [130, 603] width 186 height 279
click at [149, 631] on img at bounding box center [130, 603] width 186 height 279
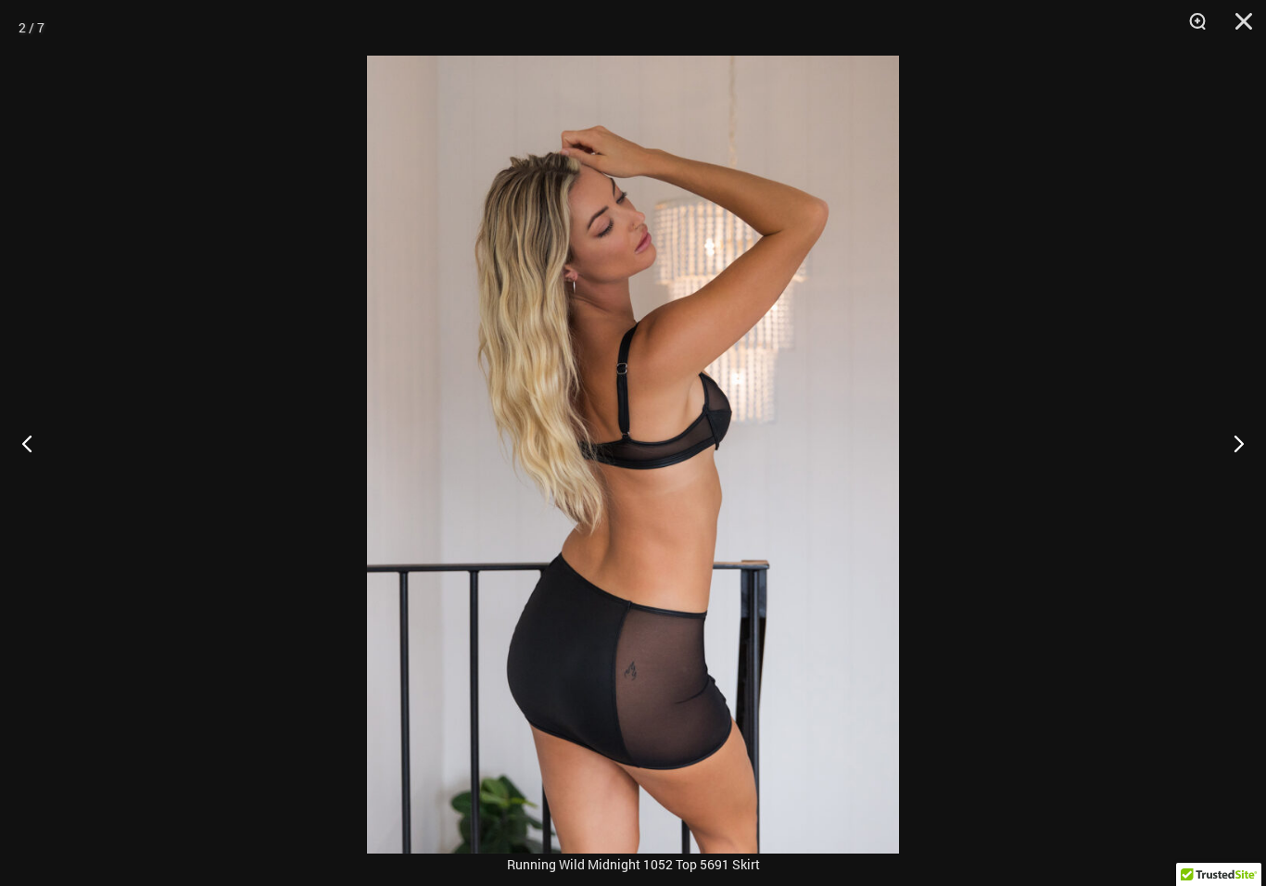
click at [1241, 456] on button "Next" at bounding box center [1232, 443] width 70 height 93
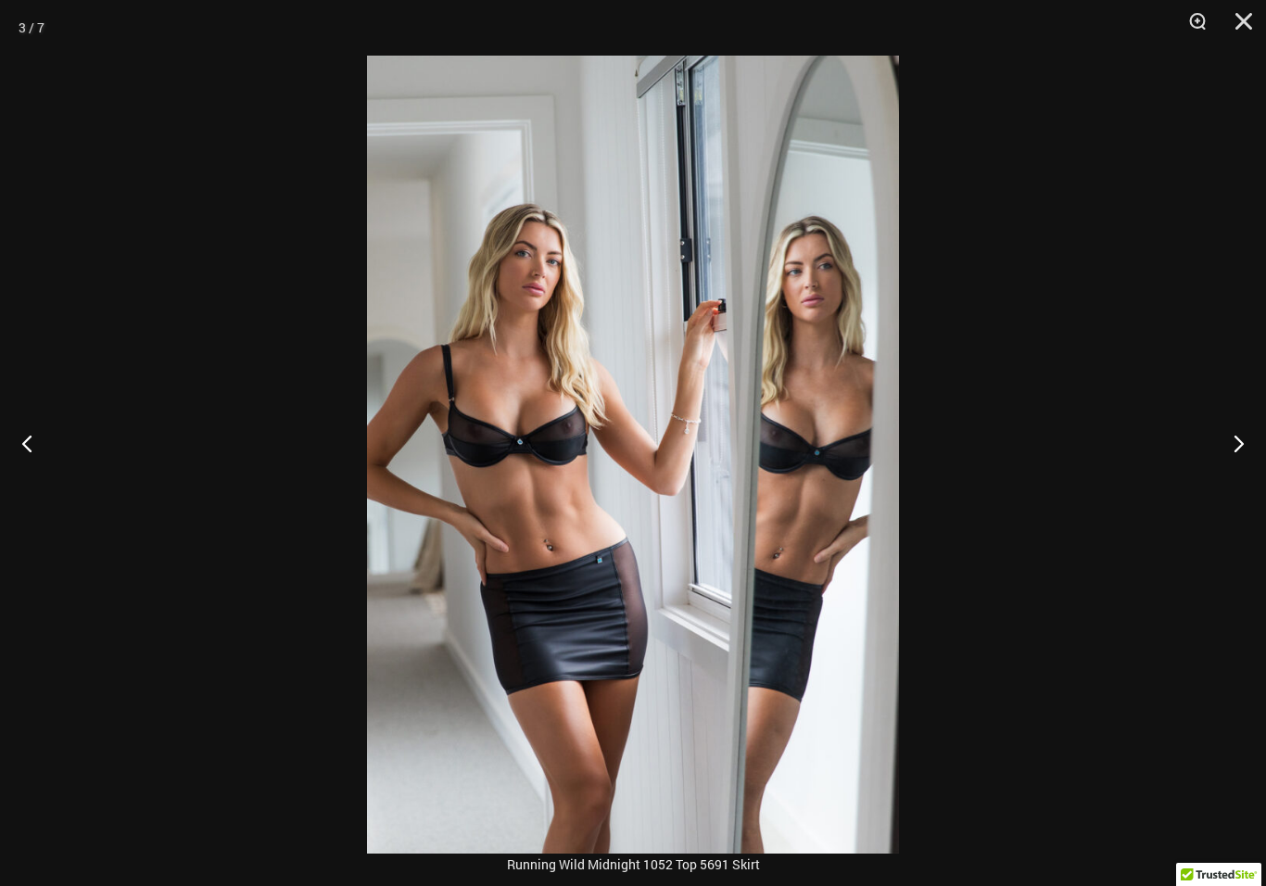
click at [1232, 471] on button "Next" at bounding box center [1232, 443] width 70 height 93
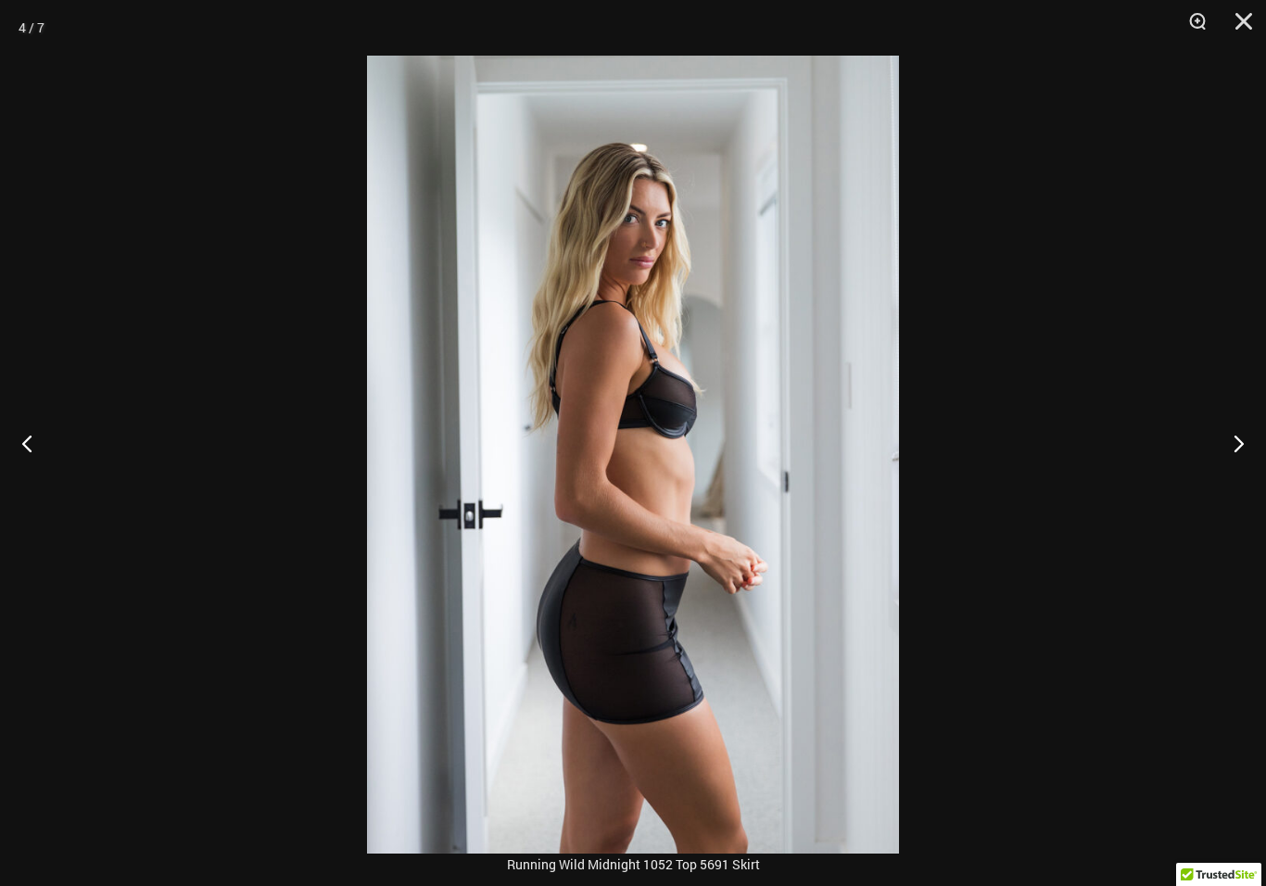
click at [1233, 475] on button "Next" at bounding box center [1232, 443] width 70 height 93
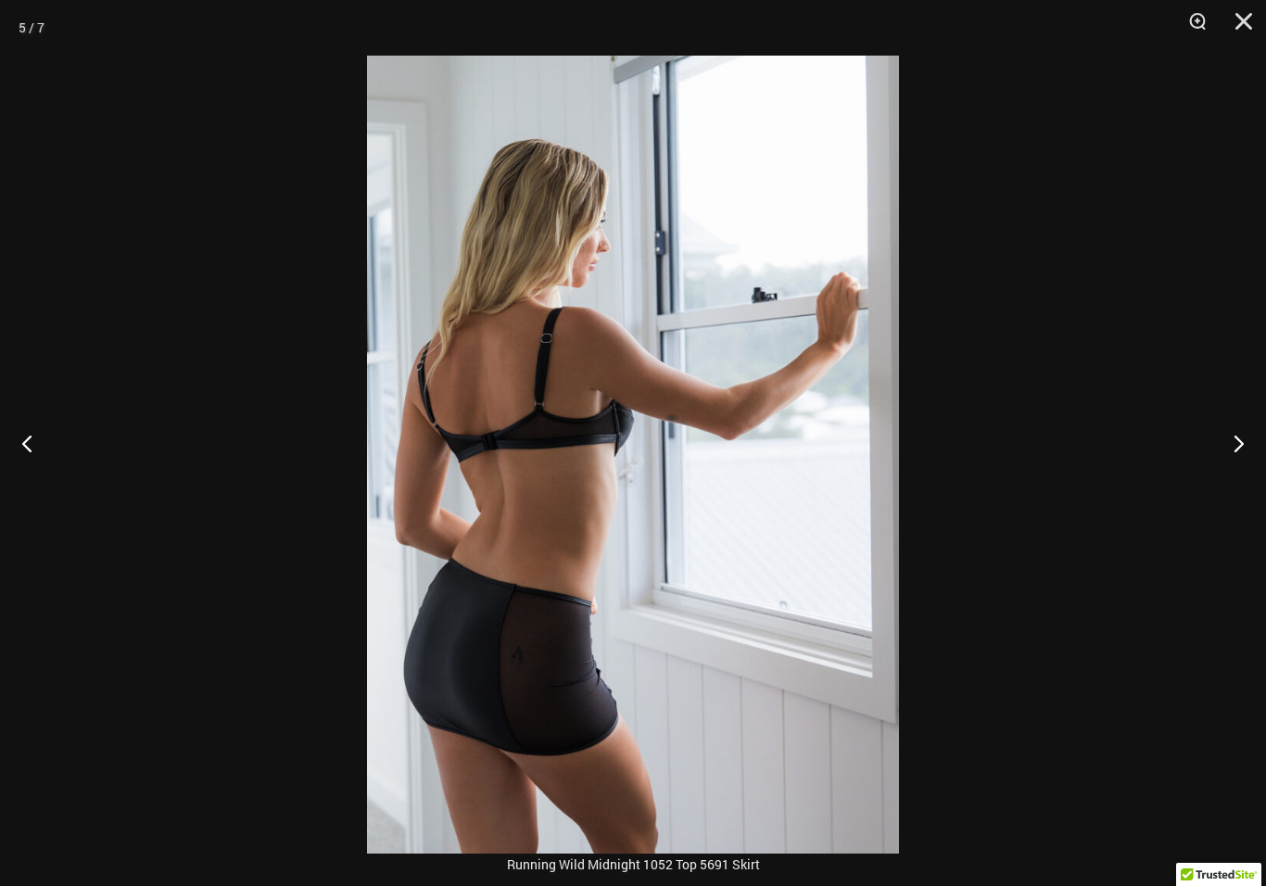
click at [1233, 477] on button "Next" at bounding box center [1232, 443] width 70 height 93
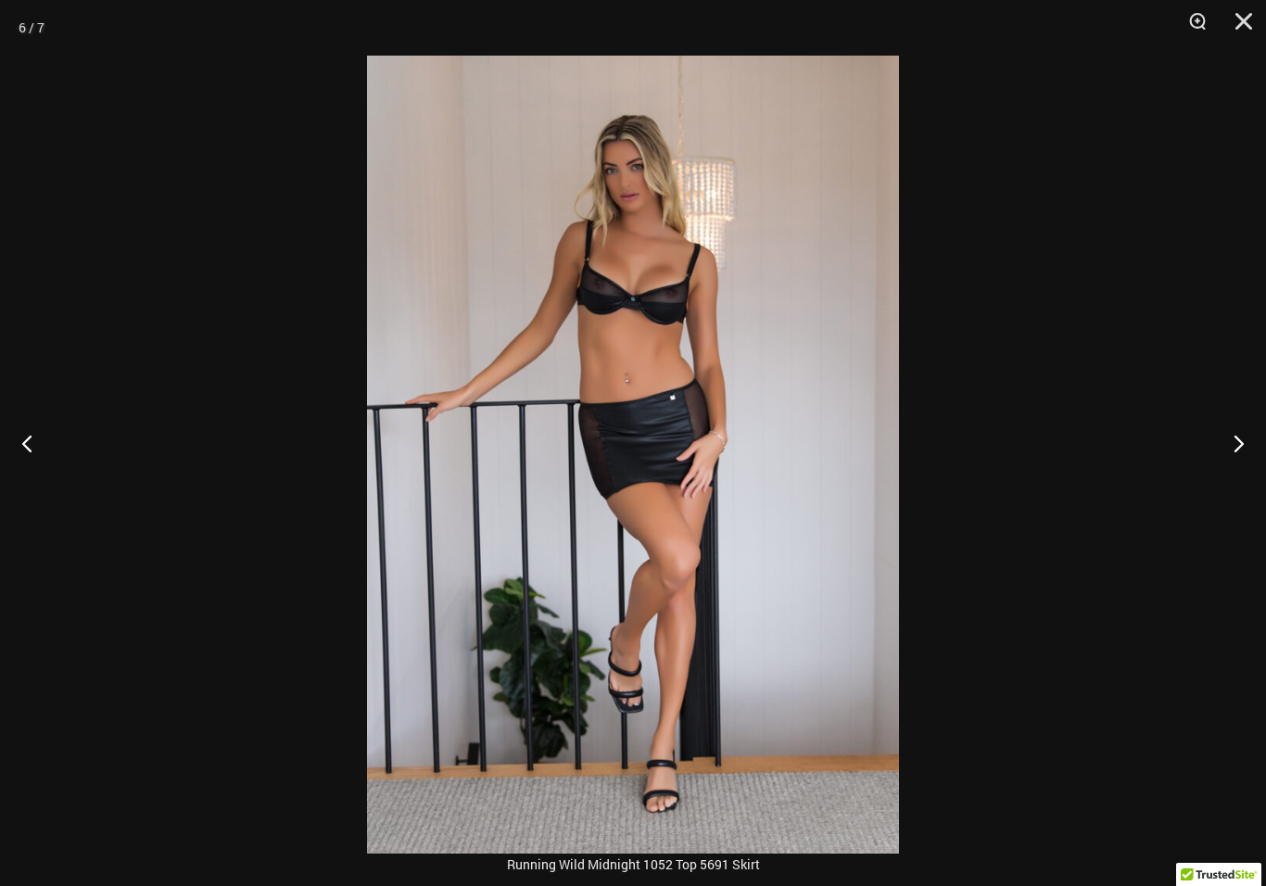
click at [1231, 476] on button "Next" at bounding box center [1232, 443] width 70 height 93
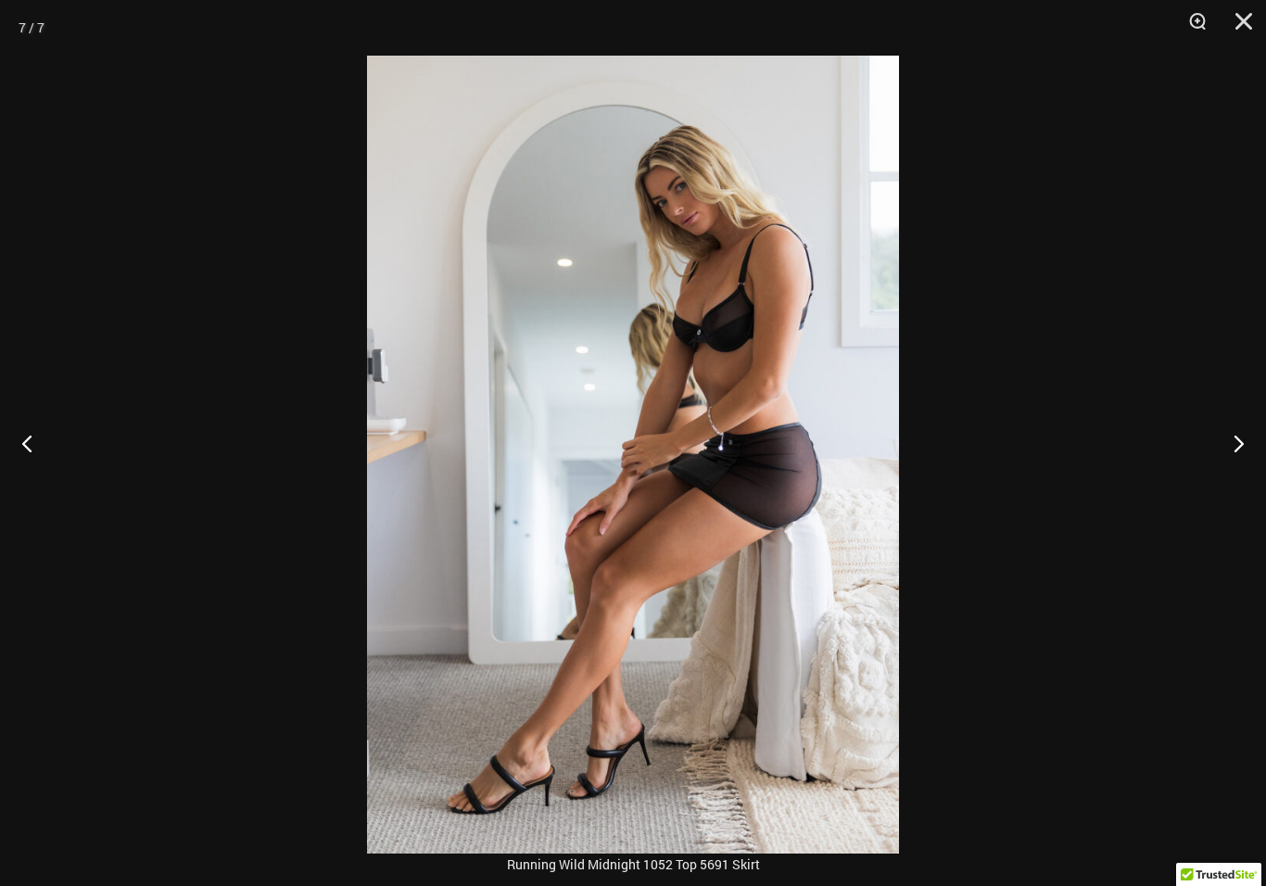
click at [1230, 475] on button "Next" at bounding box center [1232, 443] width 70 height 93
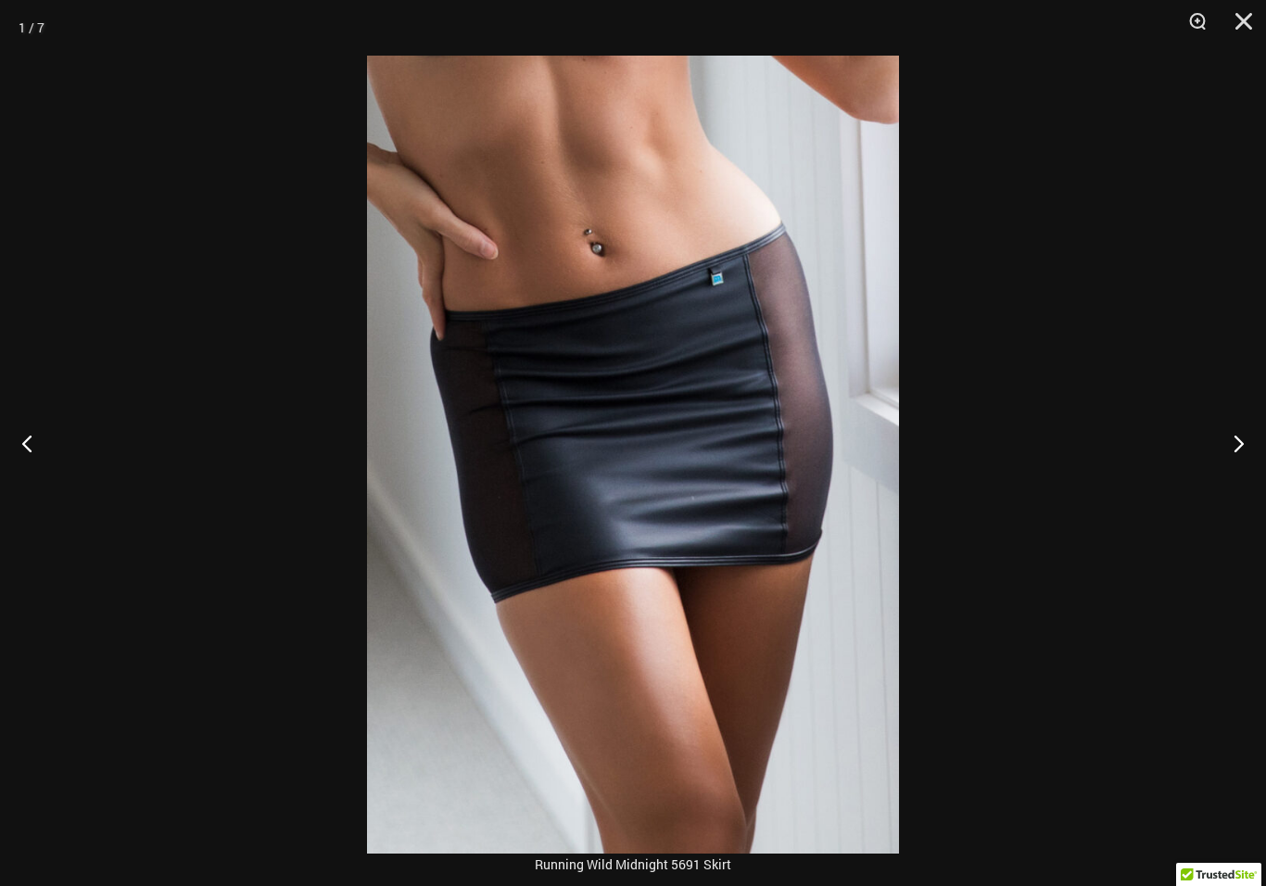
click at [1231, 470] on button "Next" at bounding box center [1232, 443] width 70 height 93
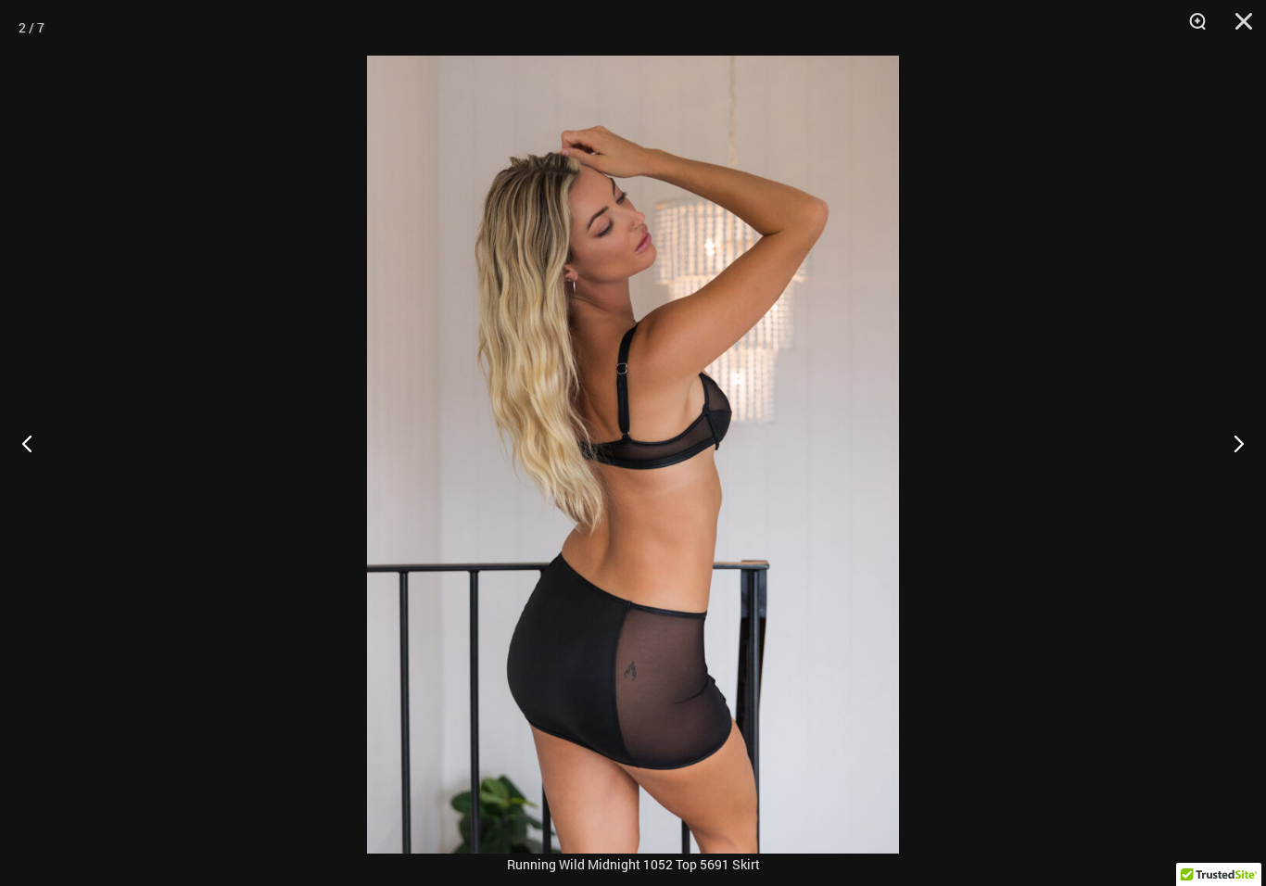
click at [1240, 21] on button "Close" at bounding box center [1238, 28] width 46 height 56
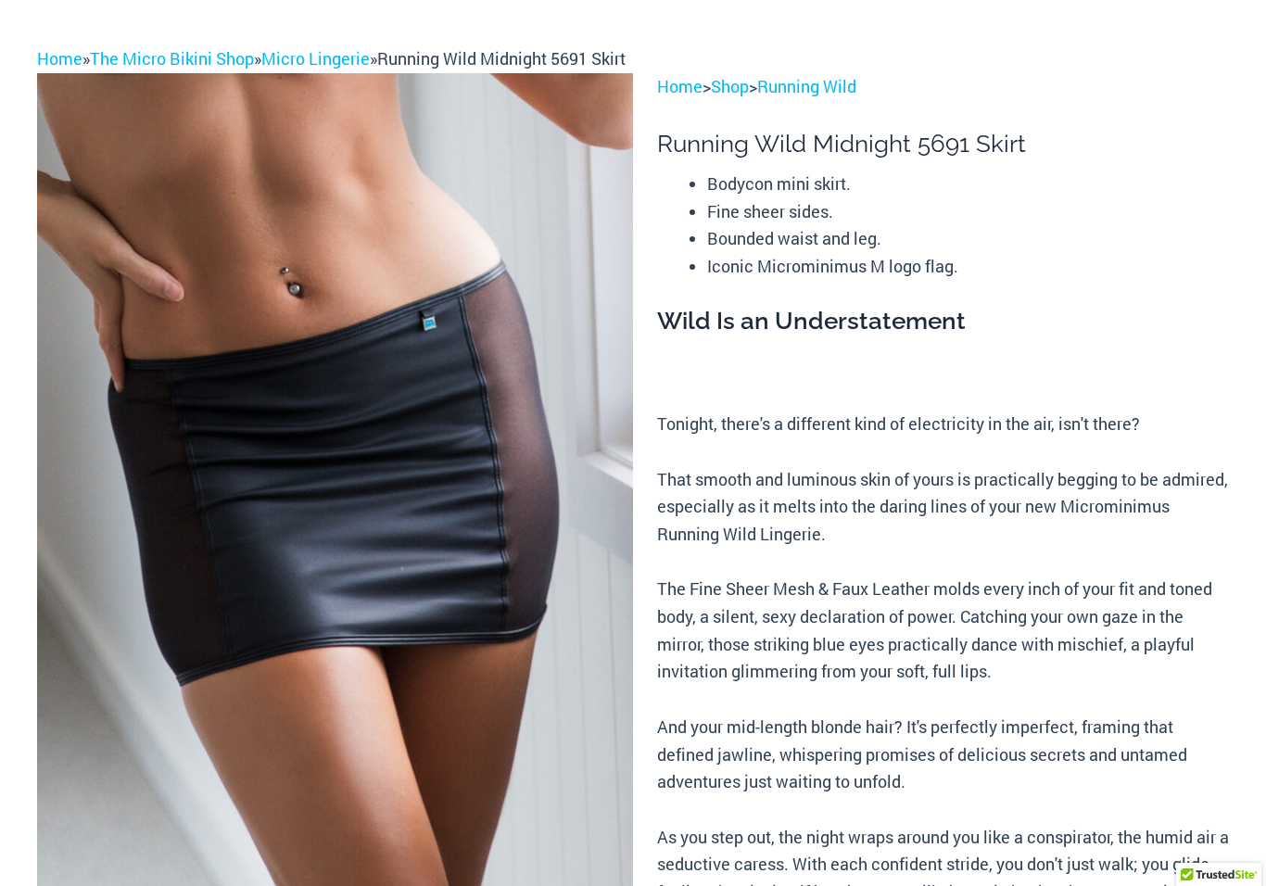
scroll to position [0, 0]
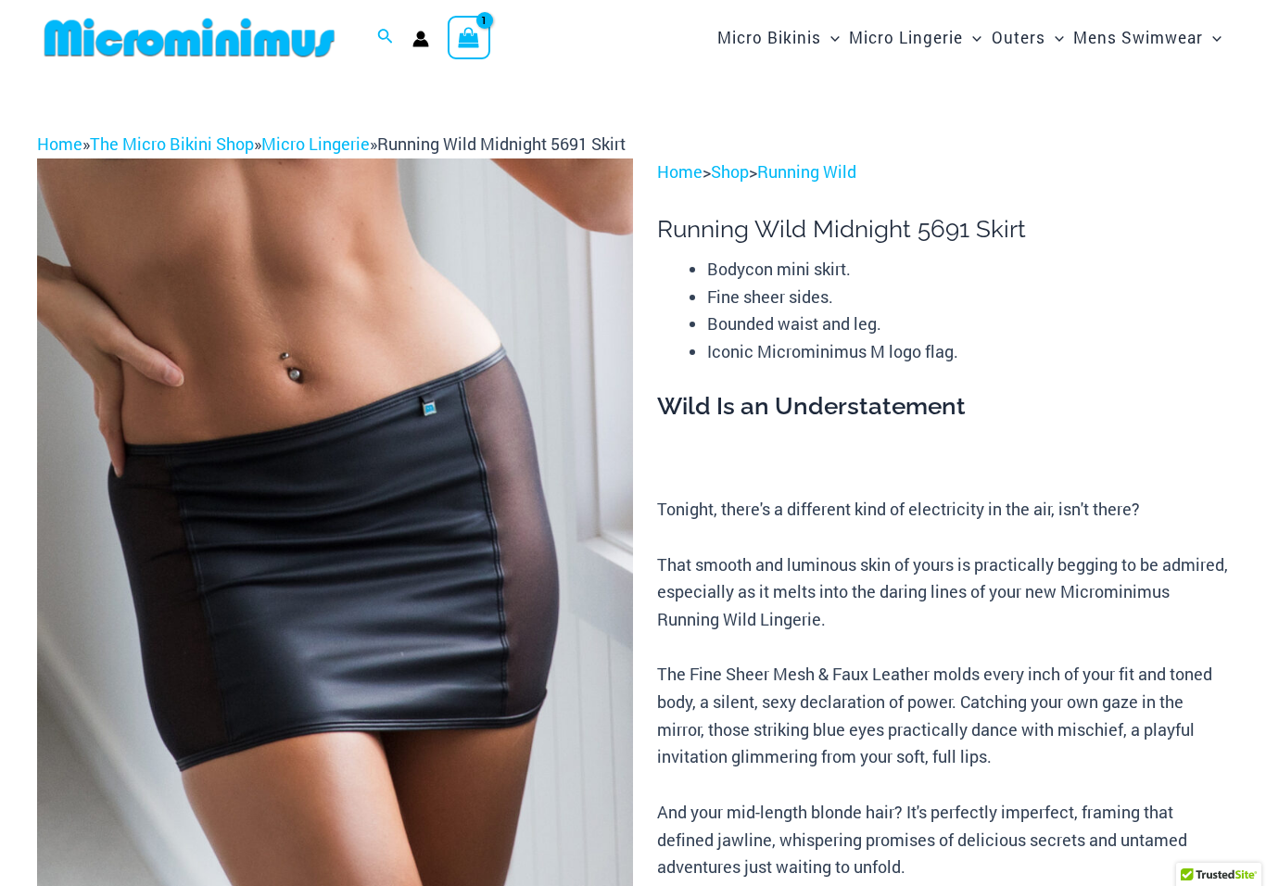
click at [1014, 442] on div "Wild Is an Understatement Tonight, there's a different kind of electricity in t…" at bounding box center [943, 760] width 572 height 738
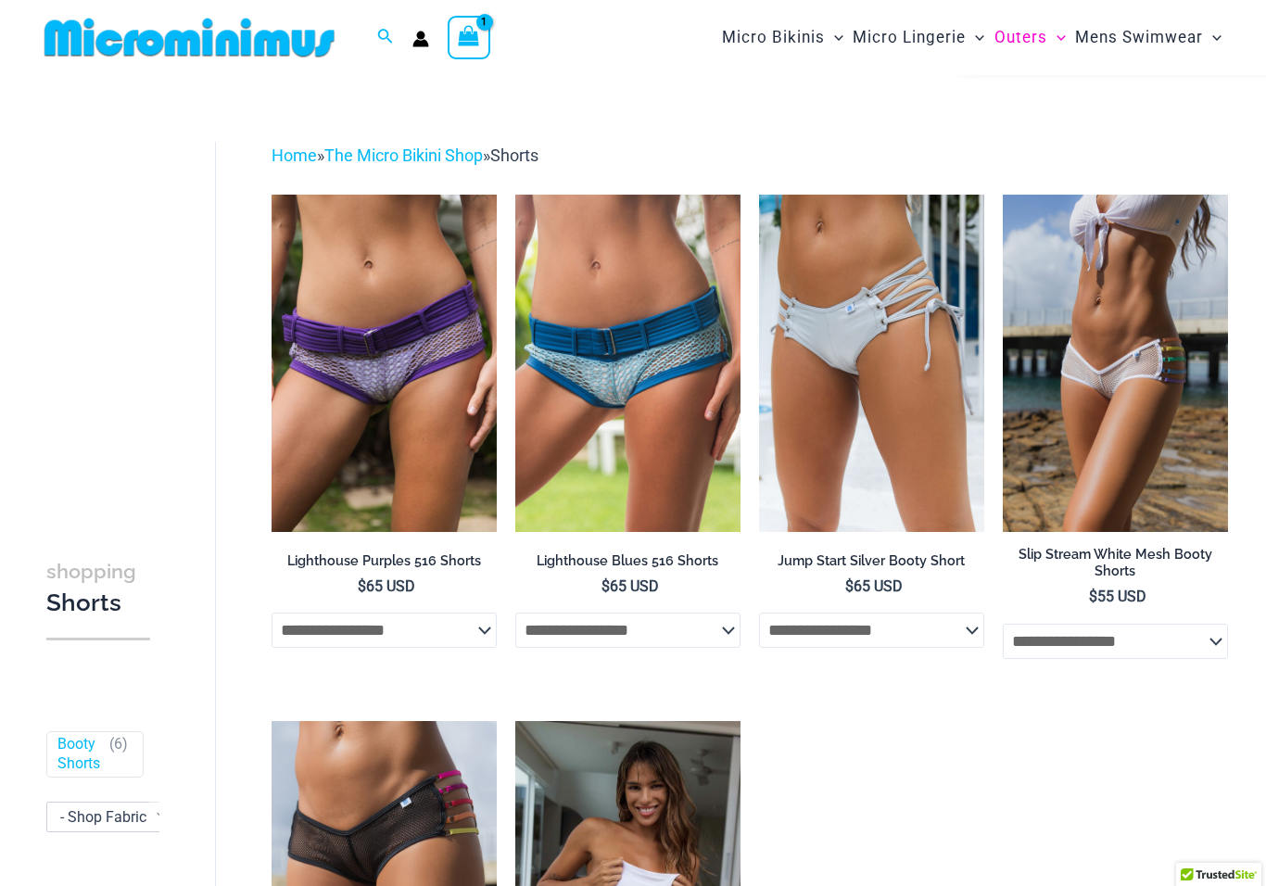
click at [428, 45] on icon "Account icon link" at bounding box center [421, 42] width 16 height 7
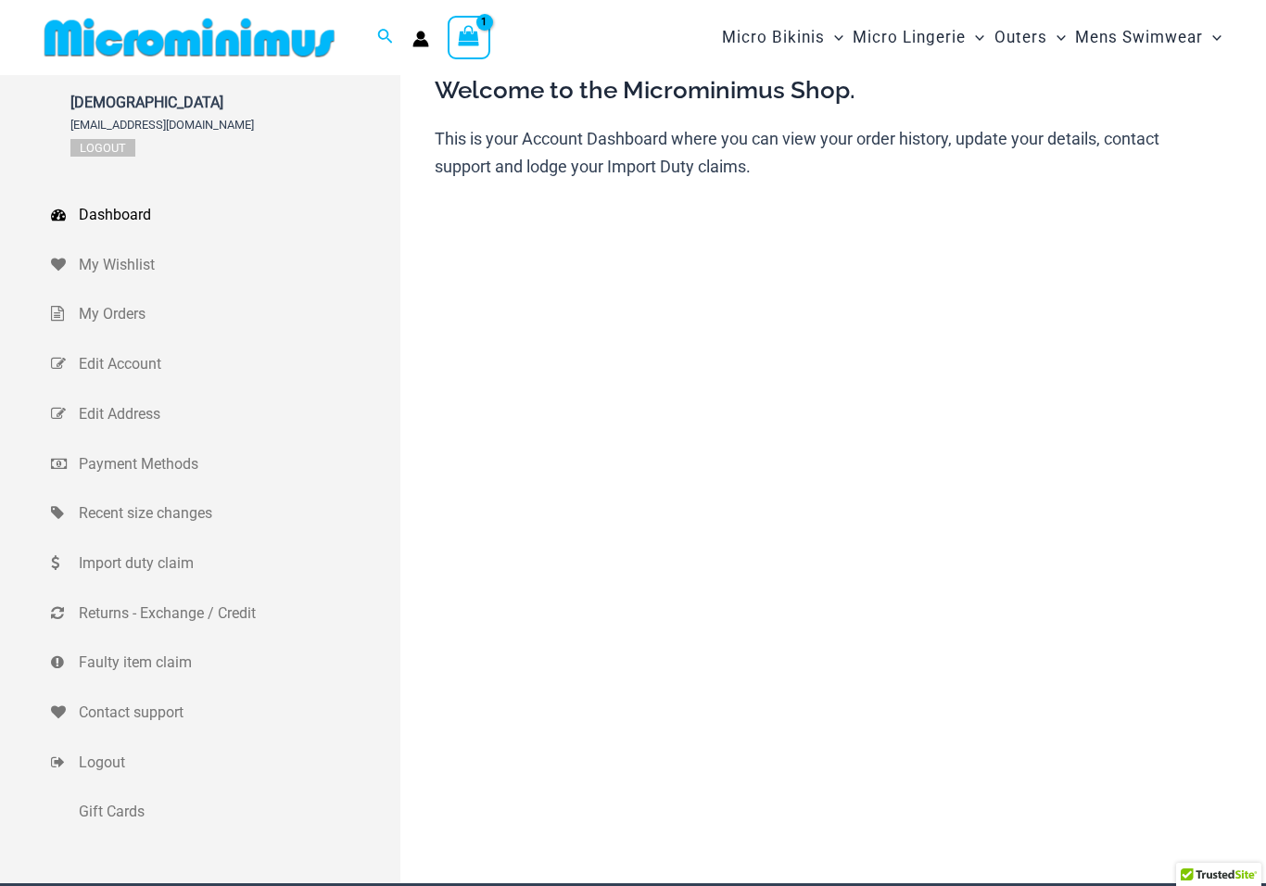
click at [474, 41] on icon "View Shopping Cart, 1 items" at bounding box center [469, 35] width 21 height 21
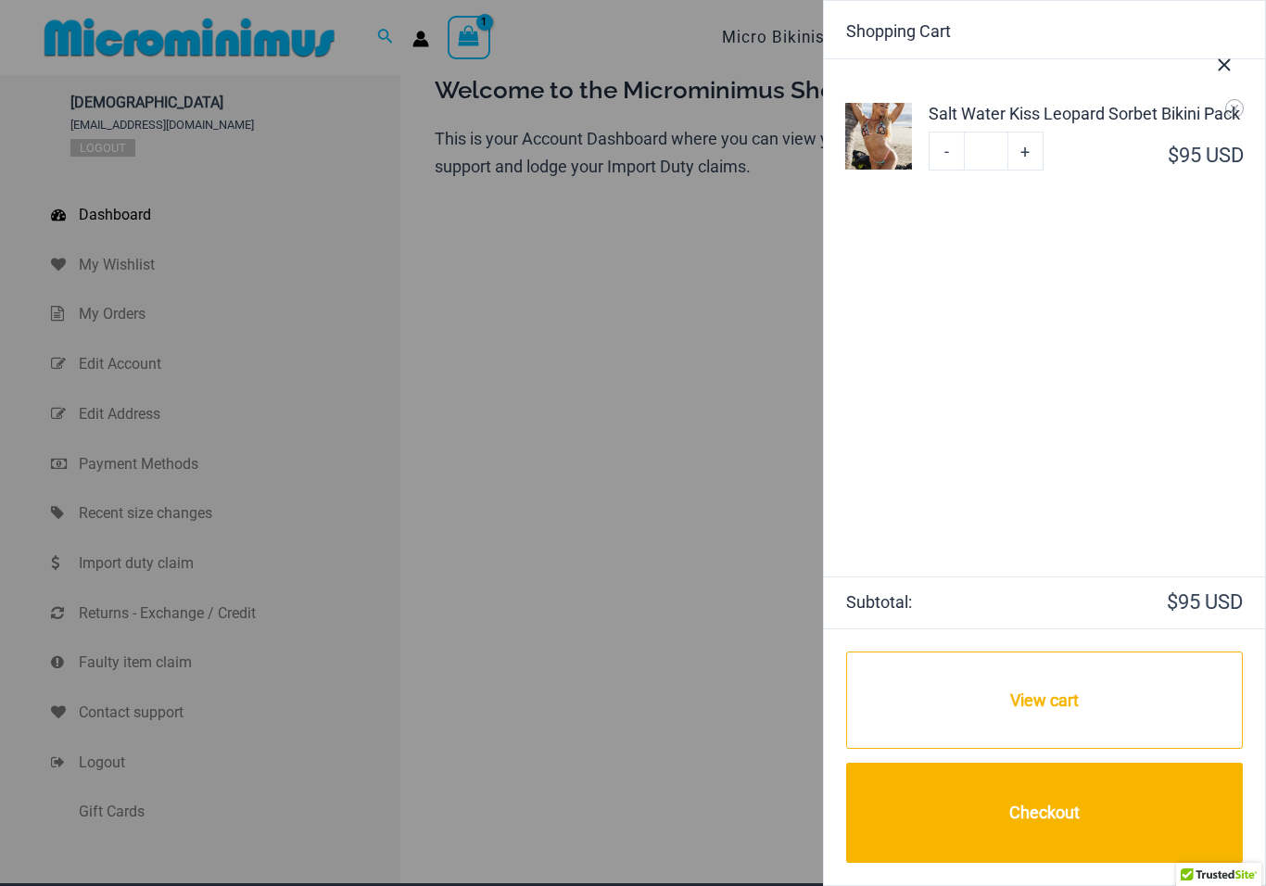
click at [969, 110] on div "Salt Water Kiss Leopard Sorbet Bikini Pack" at bounding box center [1086, 113] width 314 height 25
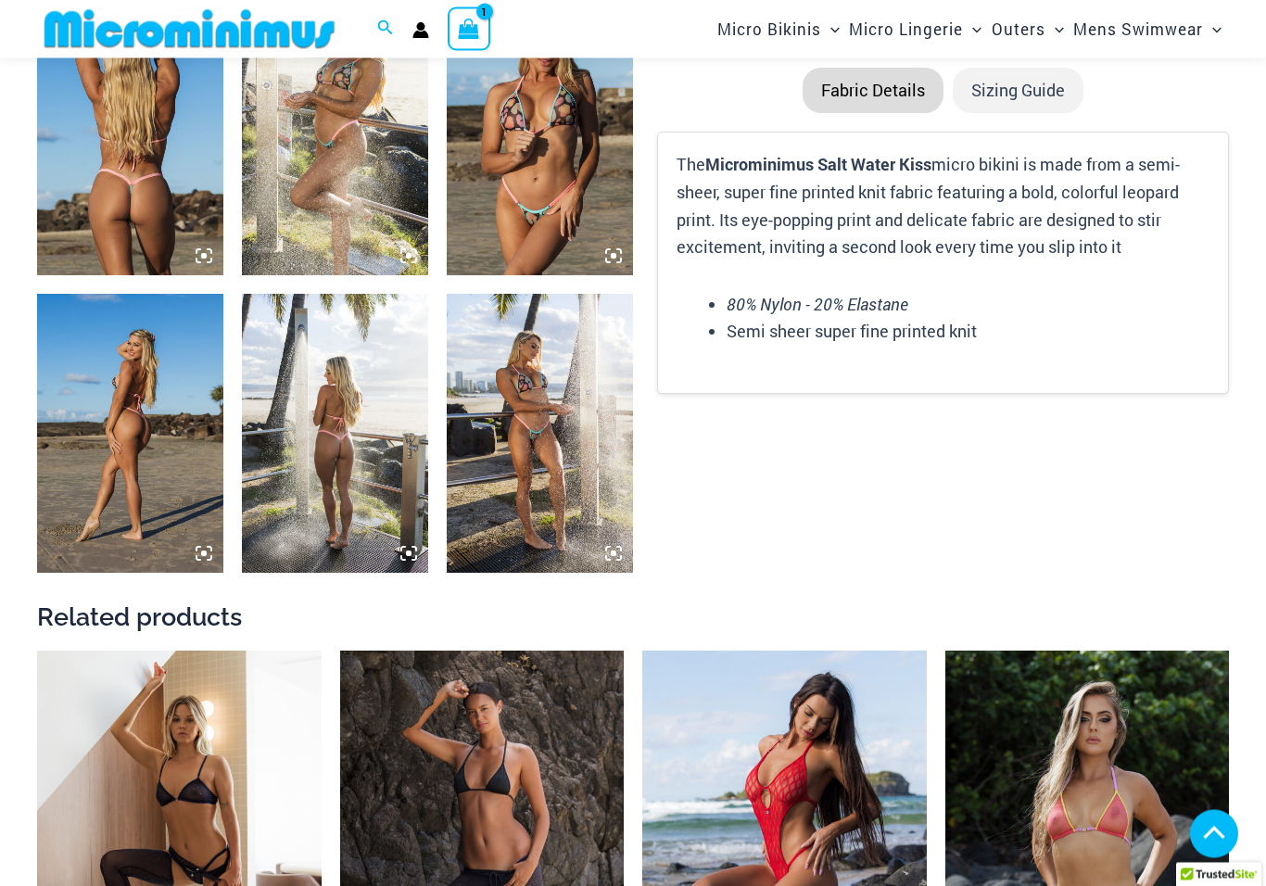
scroll to position [748, 0]
